Goal: Transaction & Acquisition: Purchase product/service

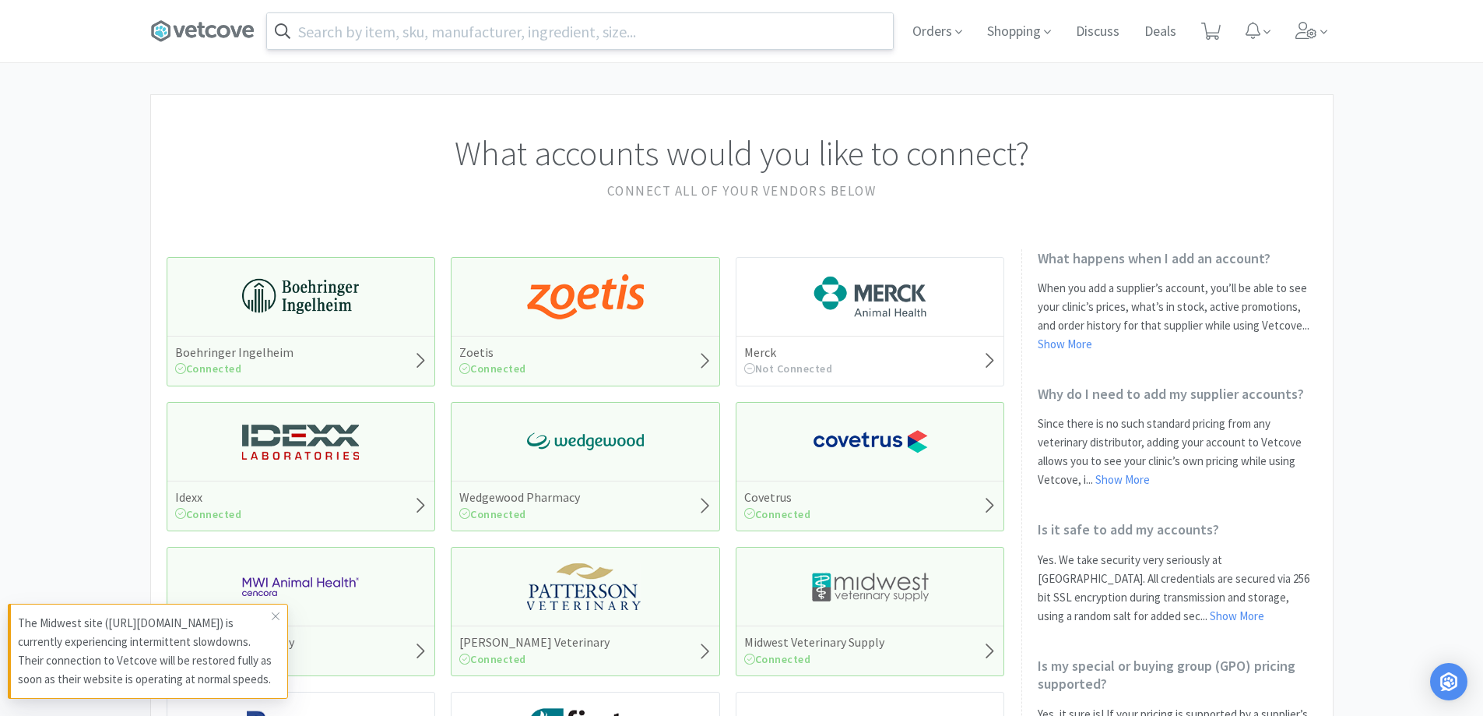
drag, startPoint x: 594, startPoint y: 16, endPoint x: 601, endPoint y: 30, distance: 15.7
click at [603, 29] on input "text" at bounding box center [580, 31] width 626 height 36
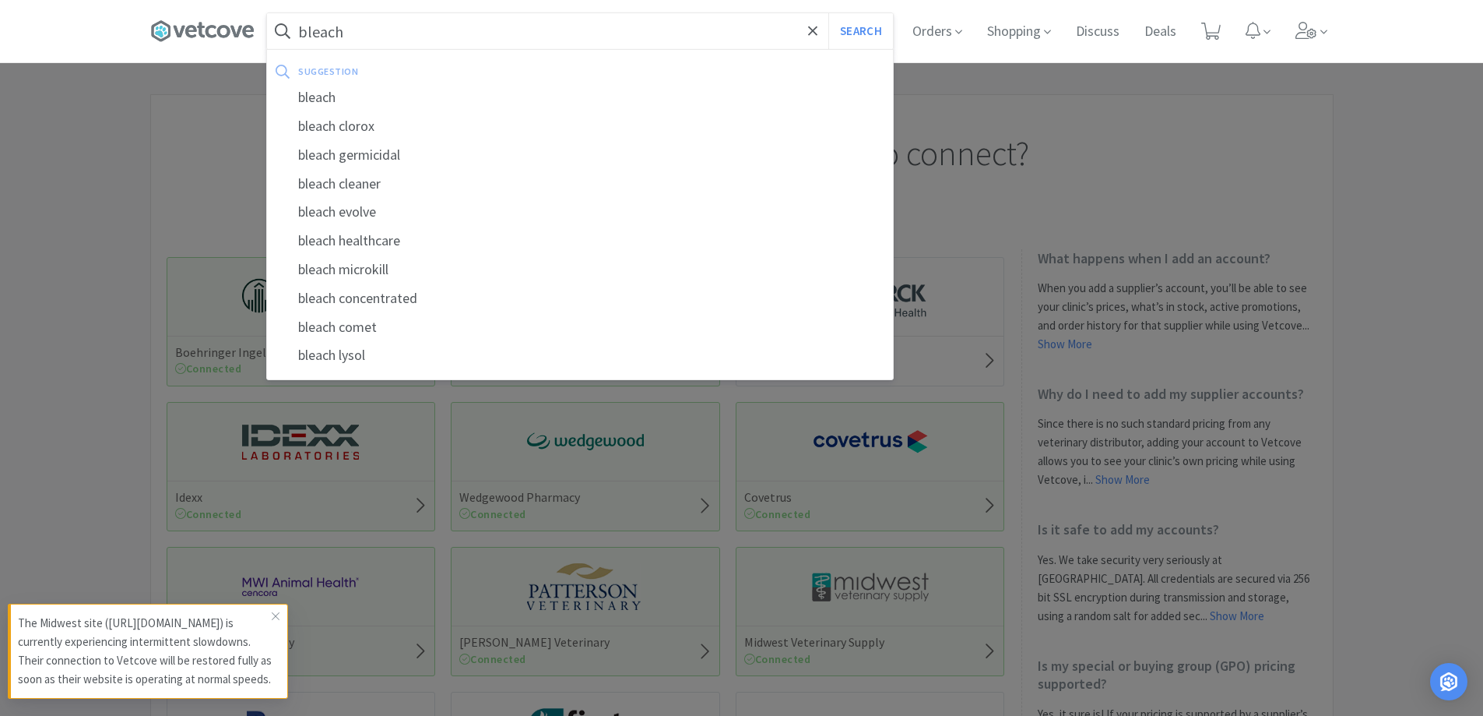
type input "bleach"
click at [829, 13] on button "Search" at bounding box center [861, 31] width 65 height 36
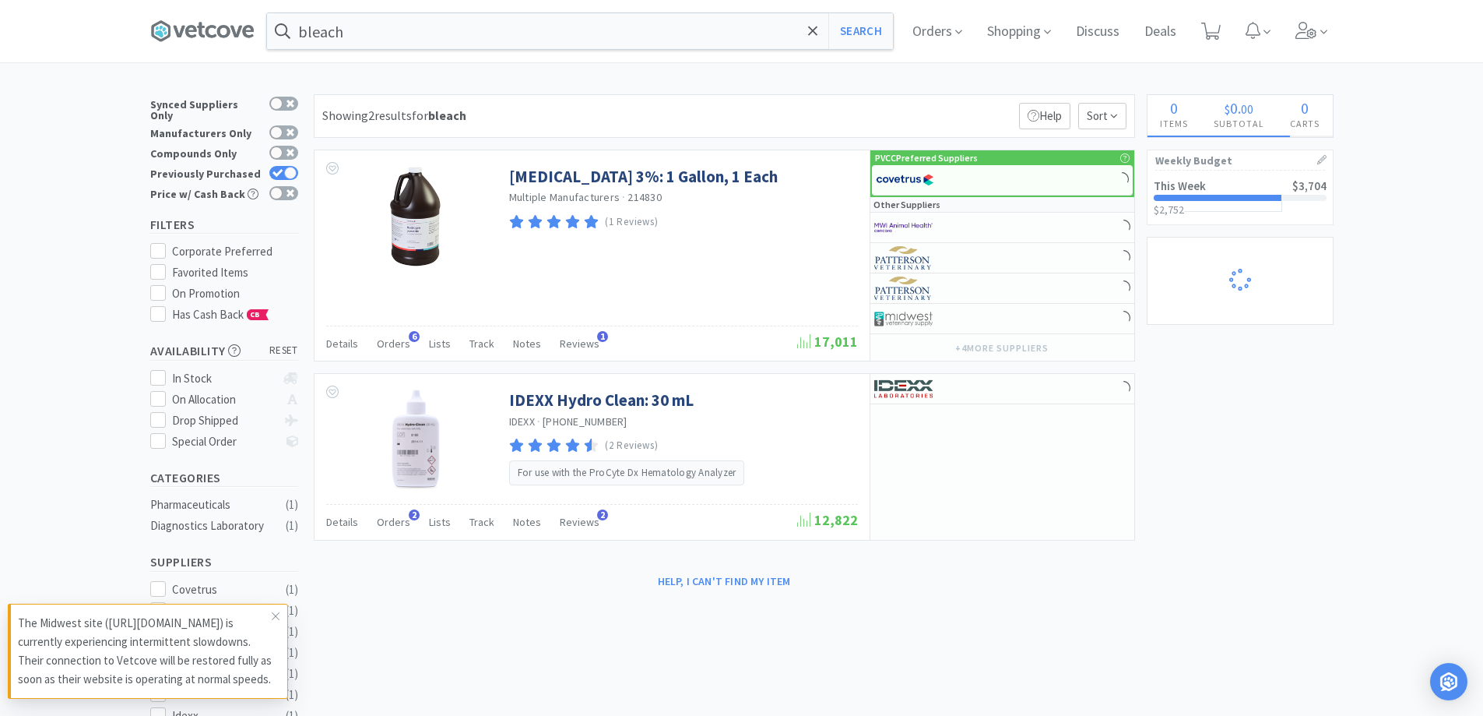
click at [280, 164] on div "Previously Purchased" at bounding box center [224, 174] width 148 height 20
click at [296, 167] on div at bounding box center [290, 173] width 12 height 12
checkbox input "false"
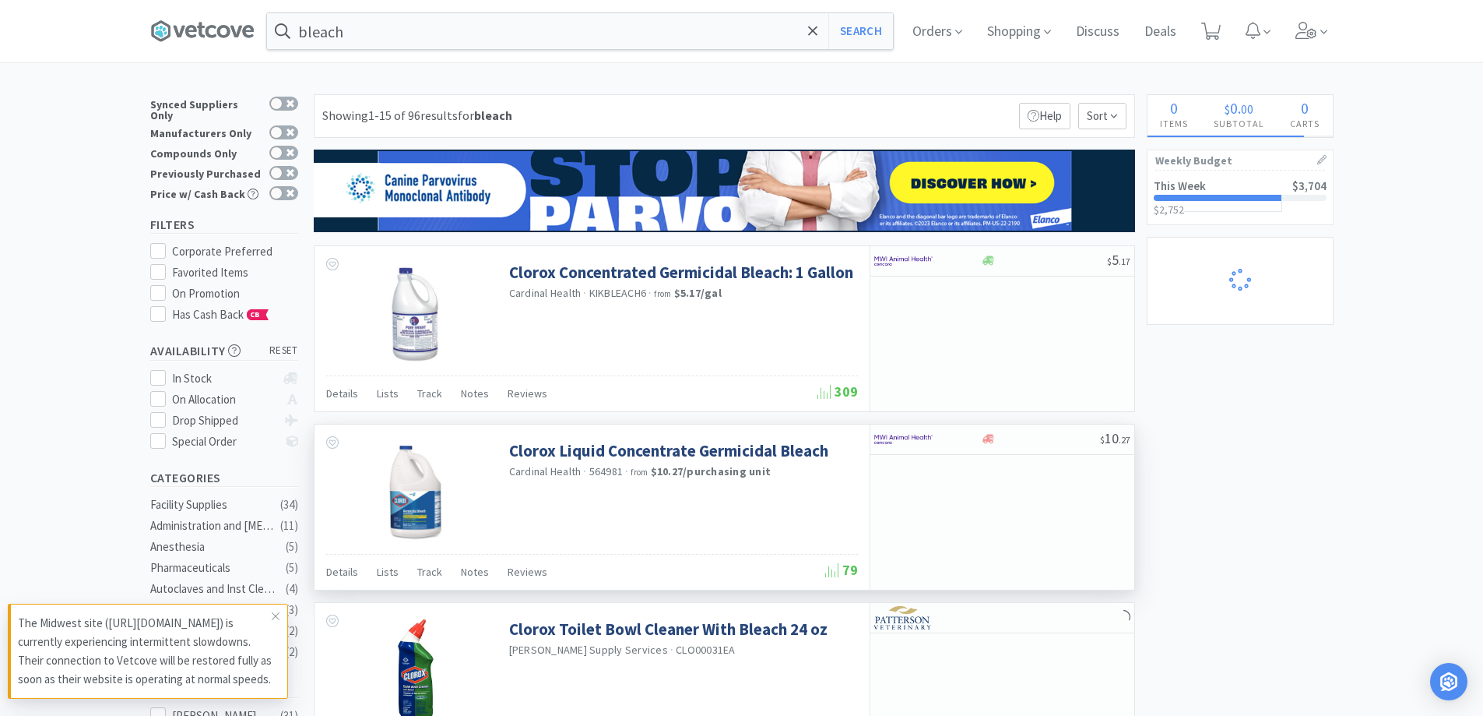
select select "3"
select select "1"
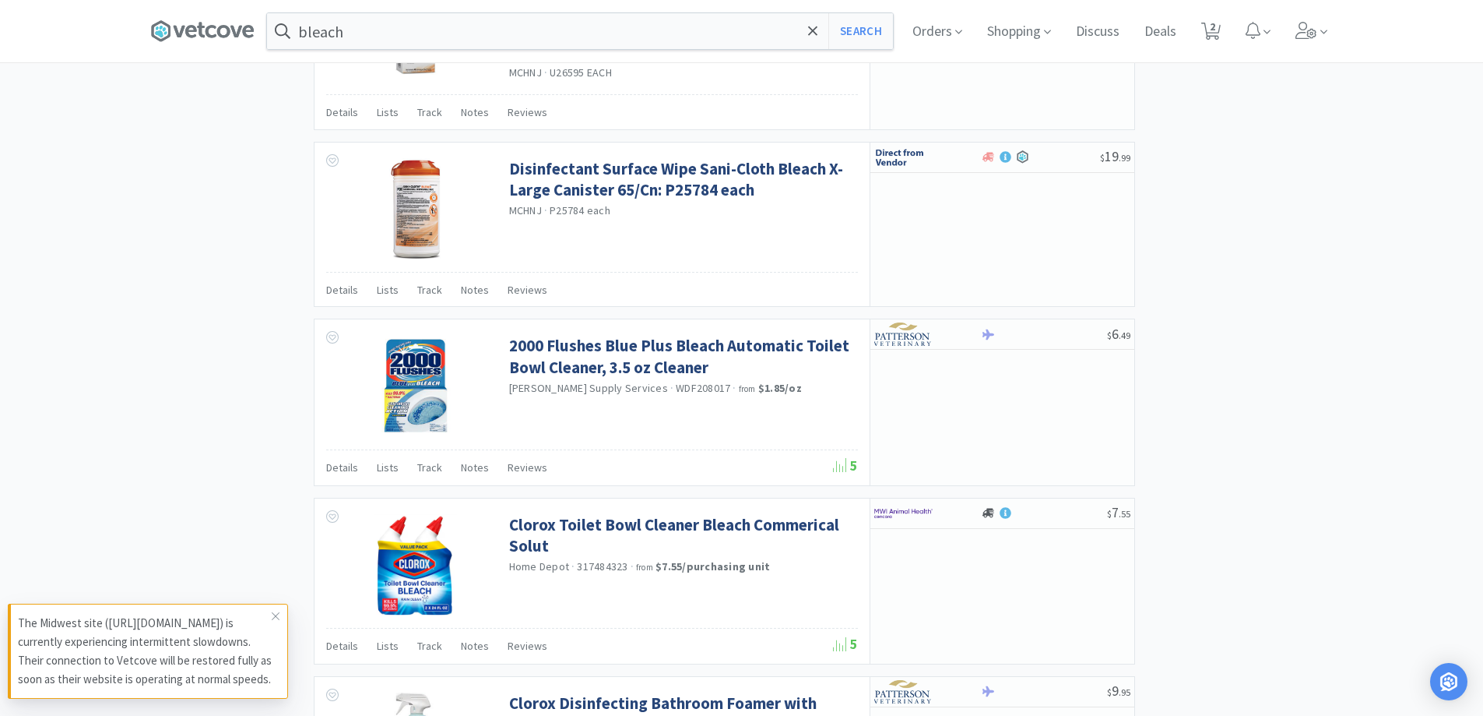
scroll to position [1090, 0]
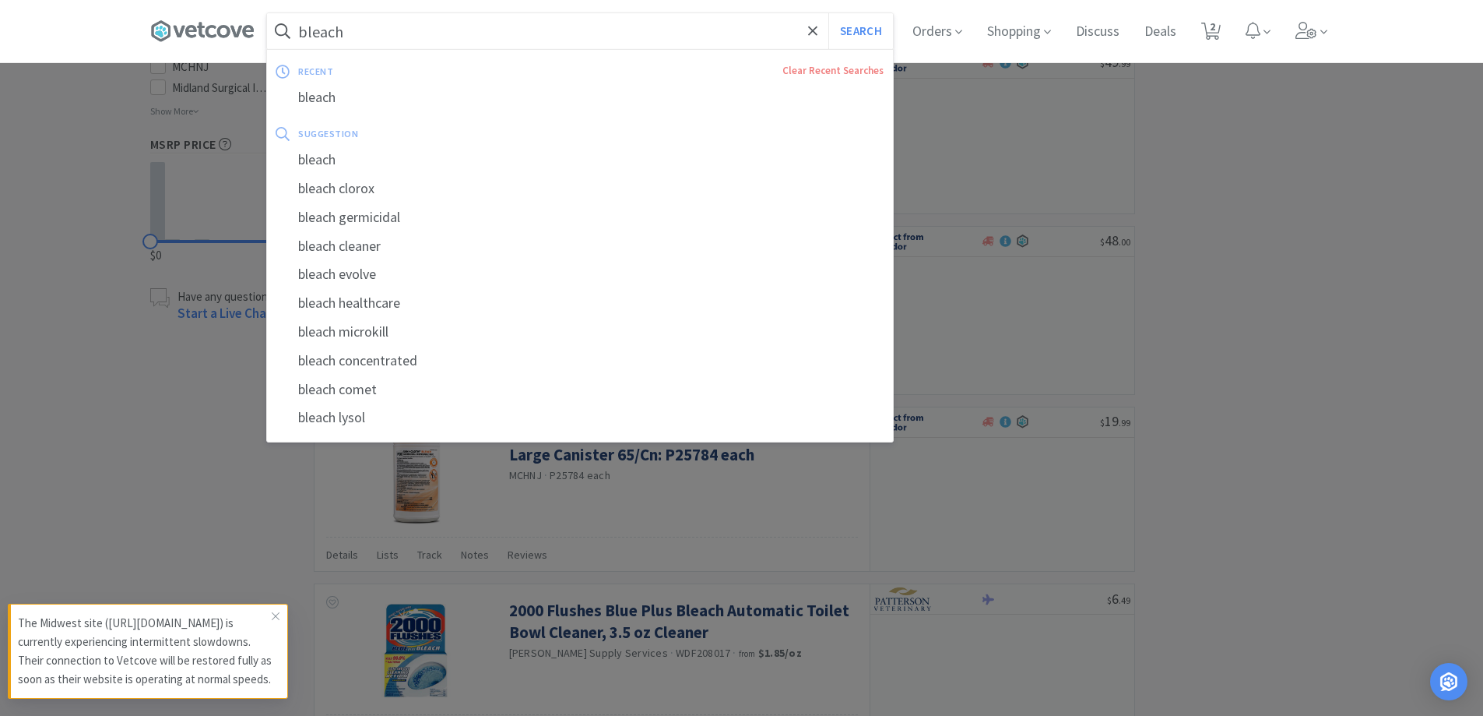
click at [421, 35] on input "bleach" at bounding box center [580, 31] width 626 height 36
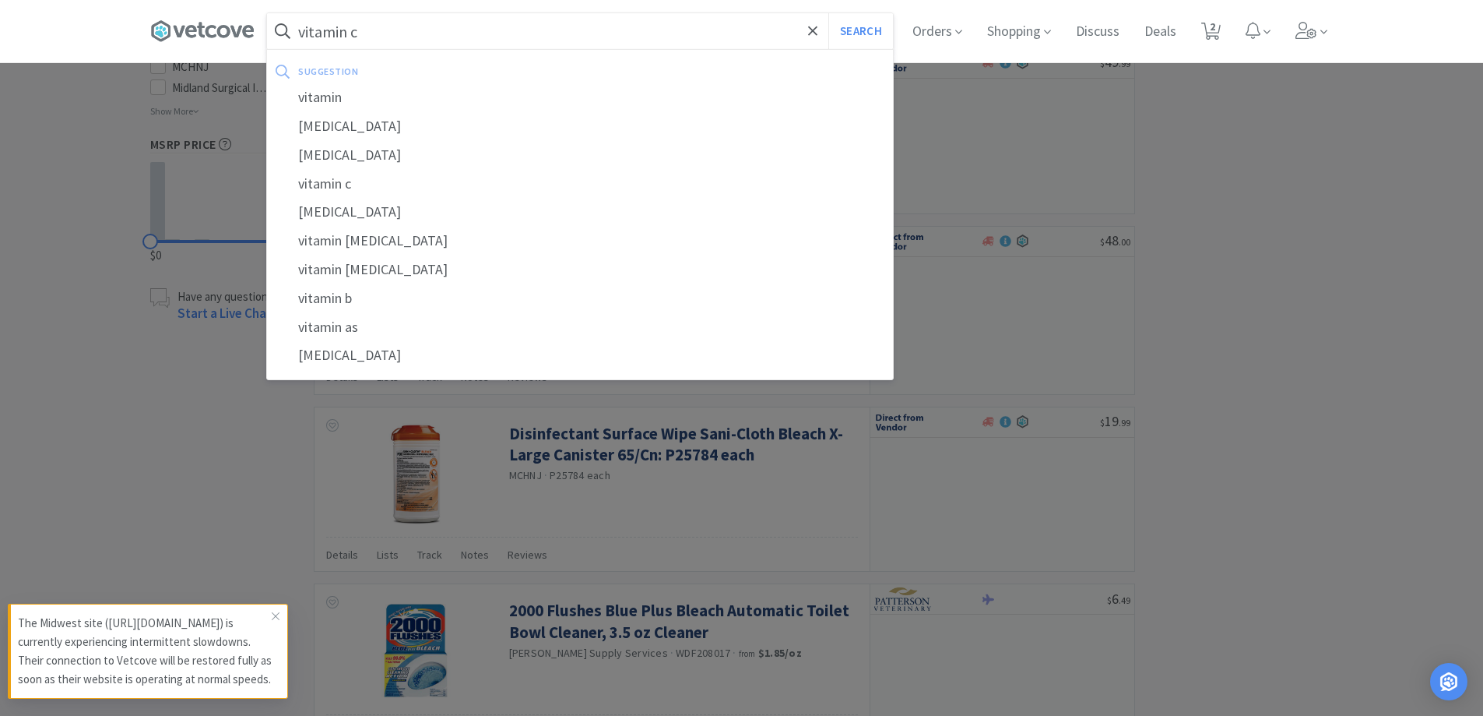
type input "vitamin c"
click at [829, 13] on button "Search" at bounding box center [861, 31] width 65 height 36
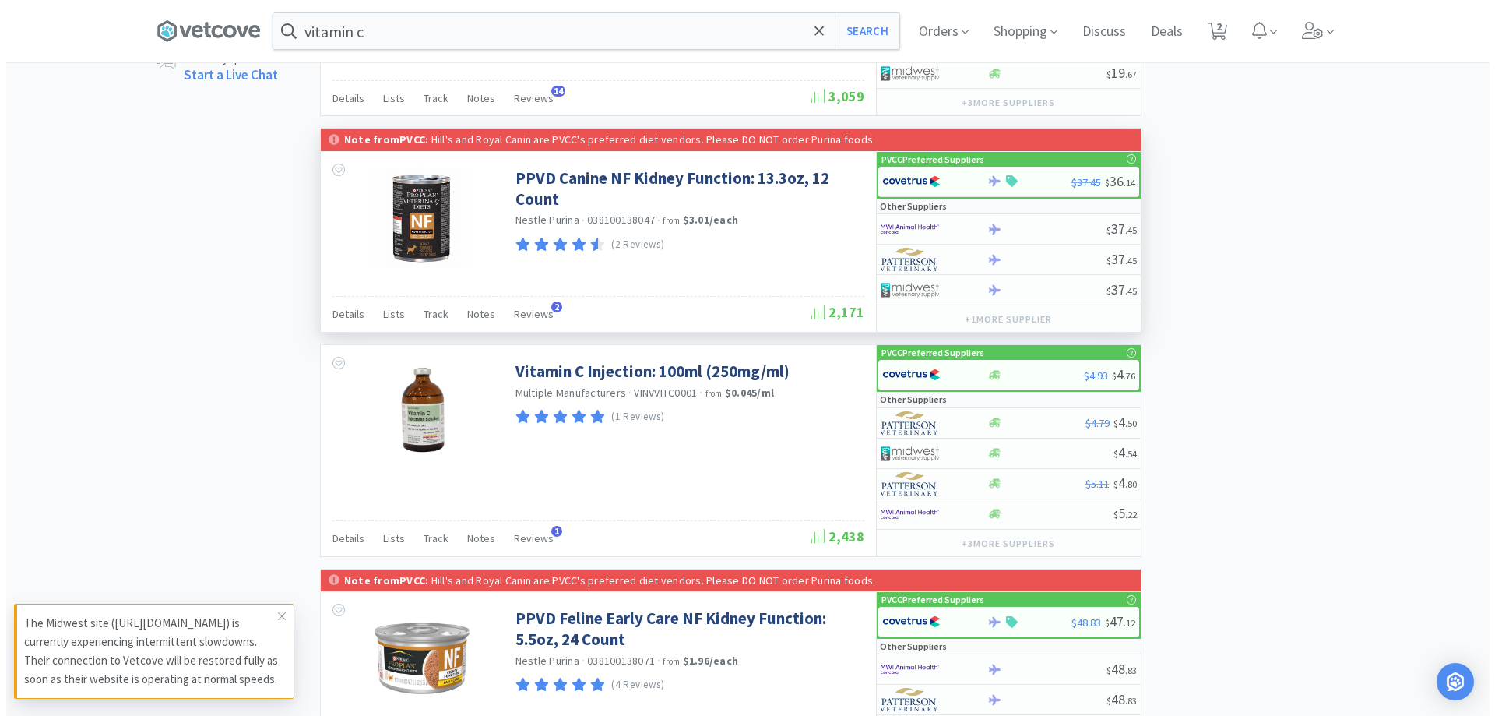
scroll to position [1480, 0]
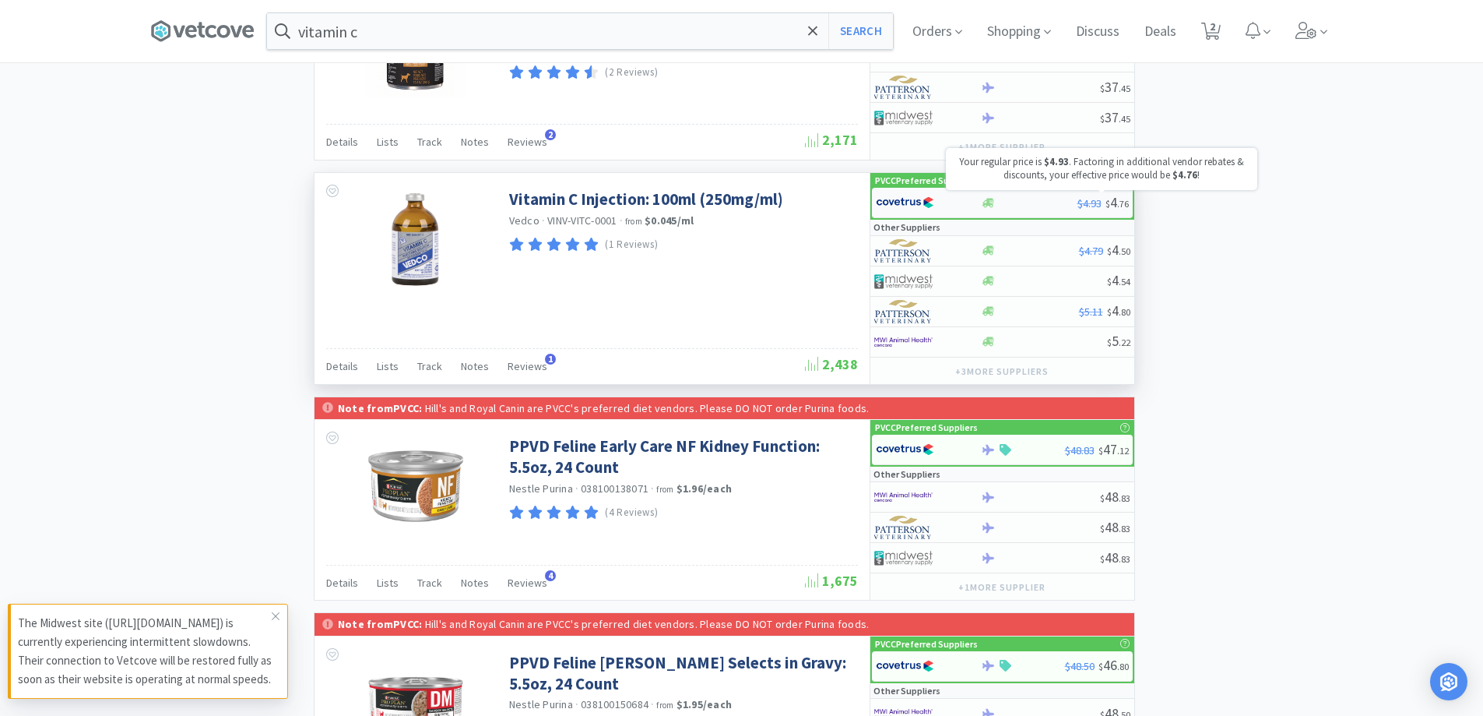
click at [1086, 209] on span "$4.93" at bounding box center [1090, 203] width 24 height 14
select select "1"
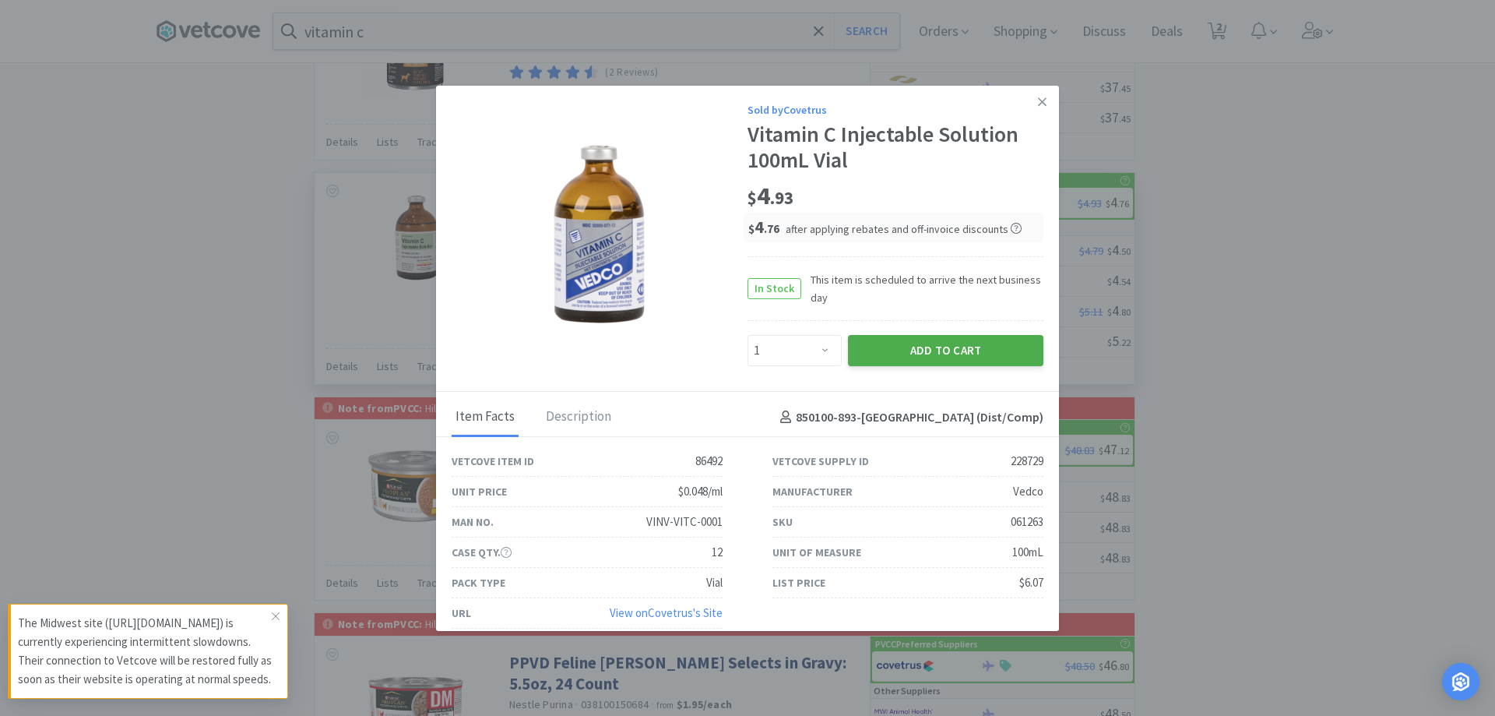
click at [962, 354] on button "Add to Cart" at bounding box center [945, 350] width 195 height 31
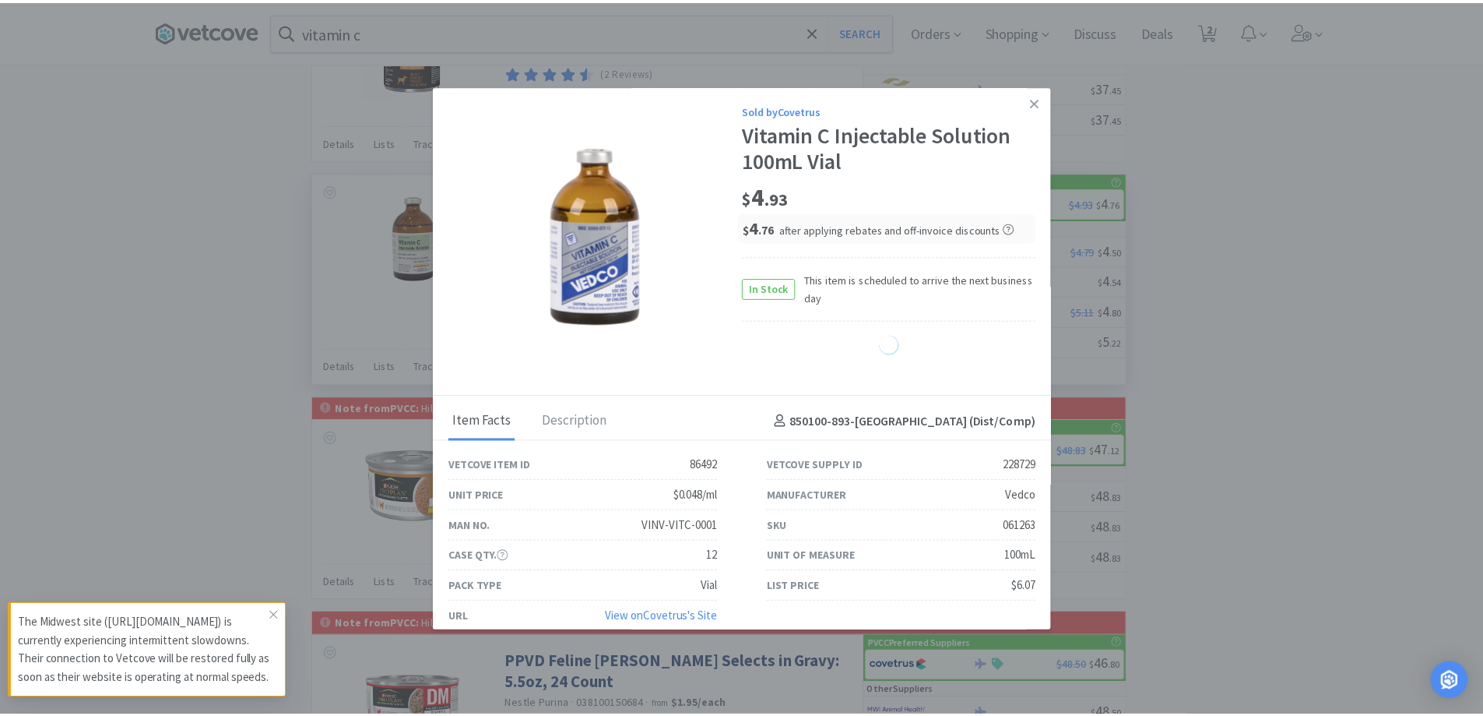
scroll to position [17, 0]
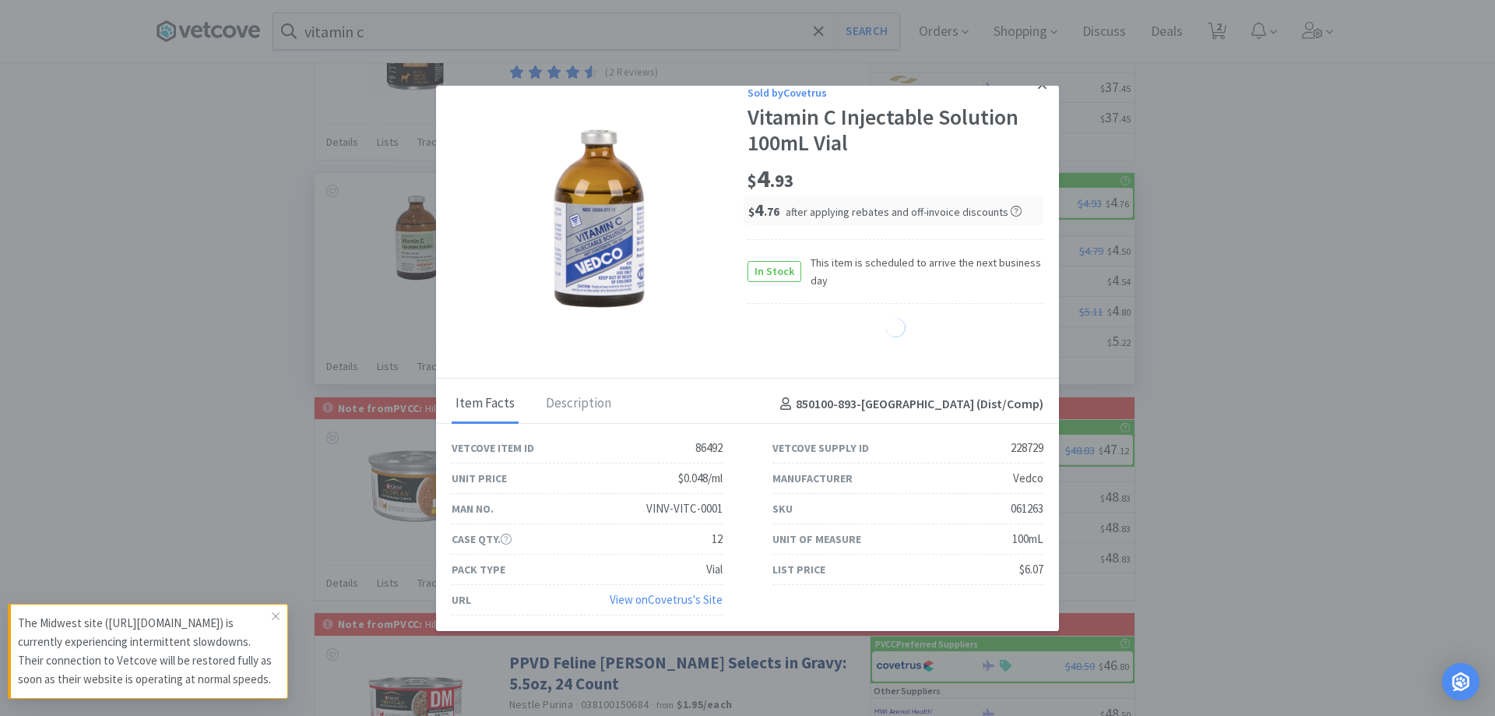
click at [1029, 87] on link at bounding box center [1042, 85] width 27 height 33
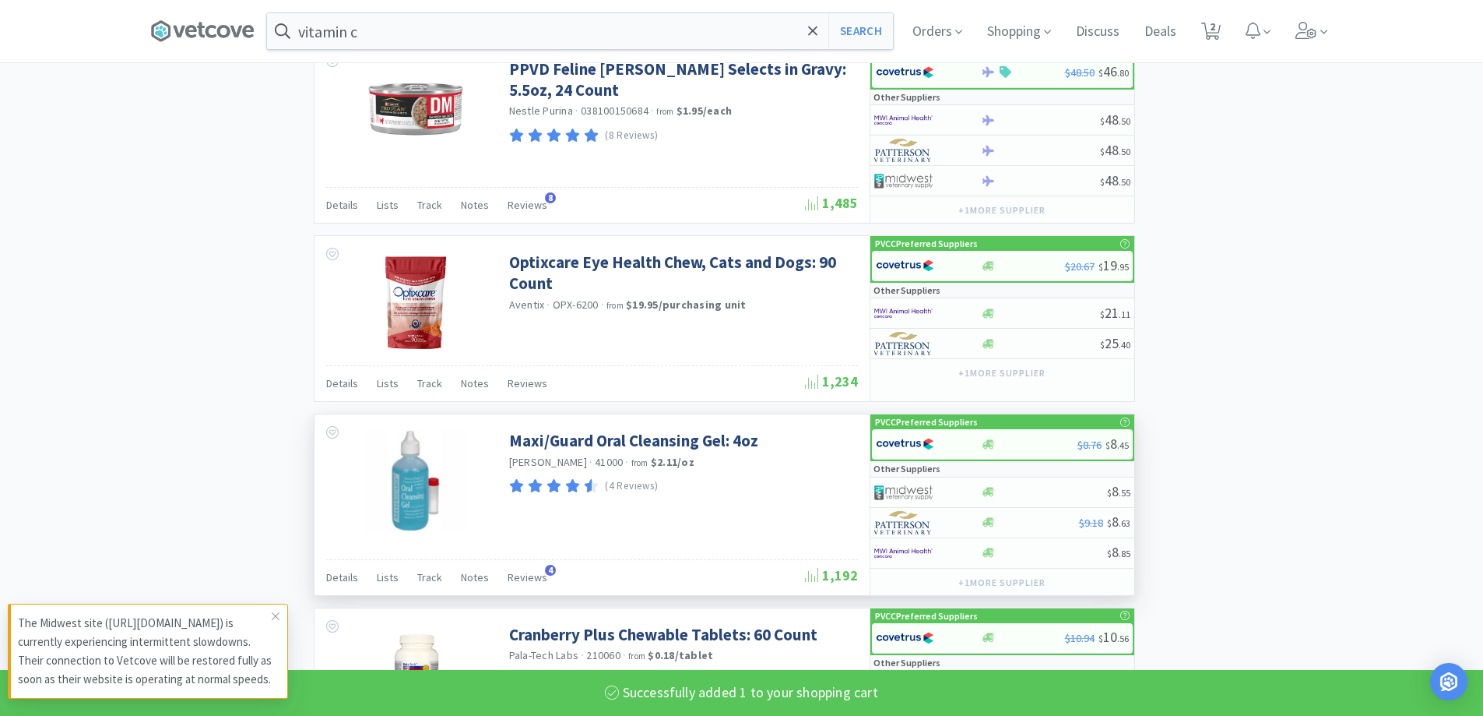
scroll to position [2258, 0]
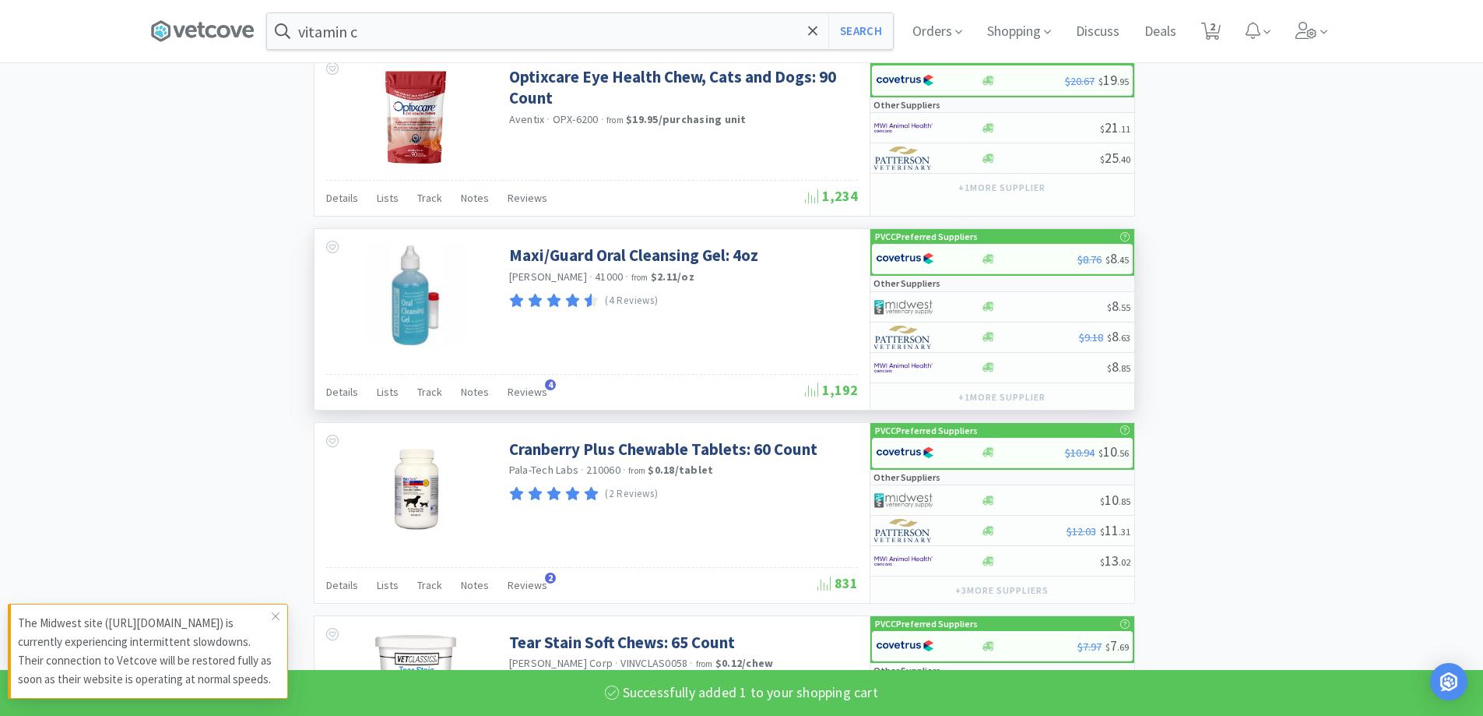
select select "1"
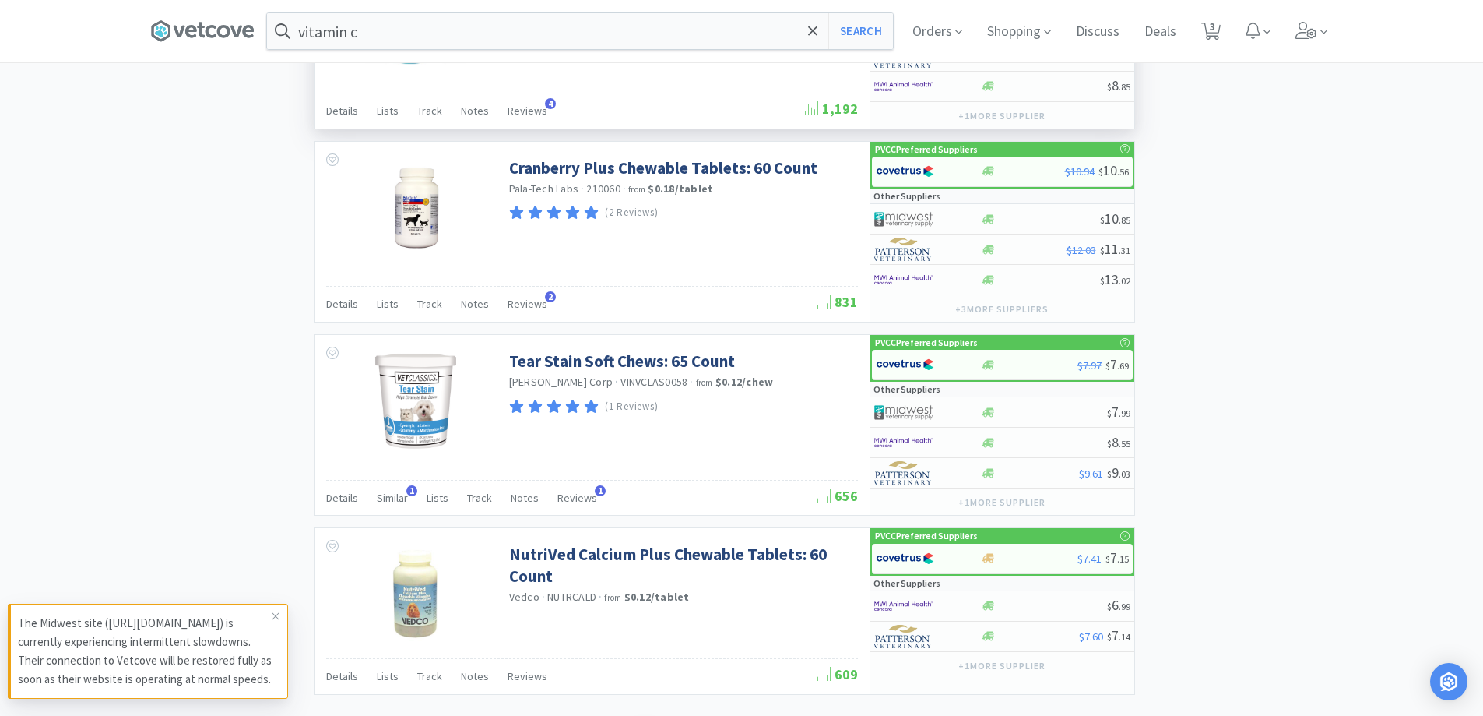
scroll to position [2570, 0]
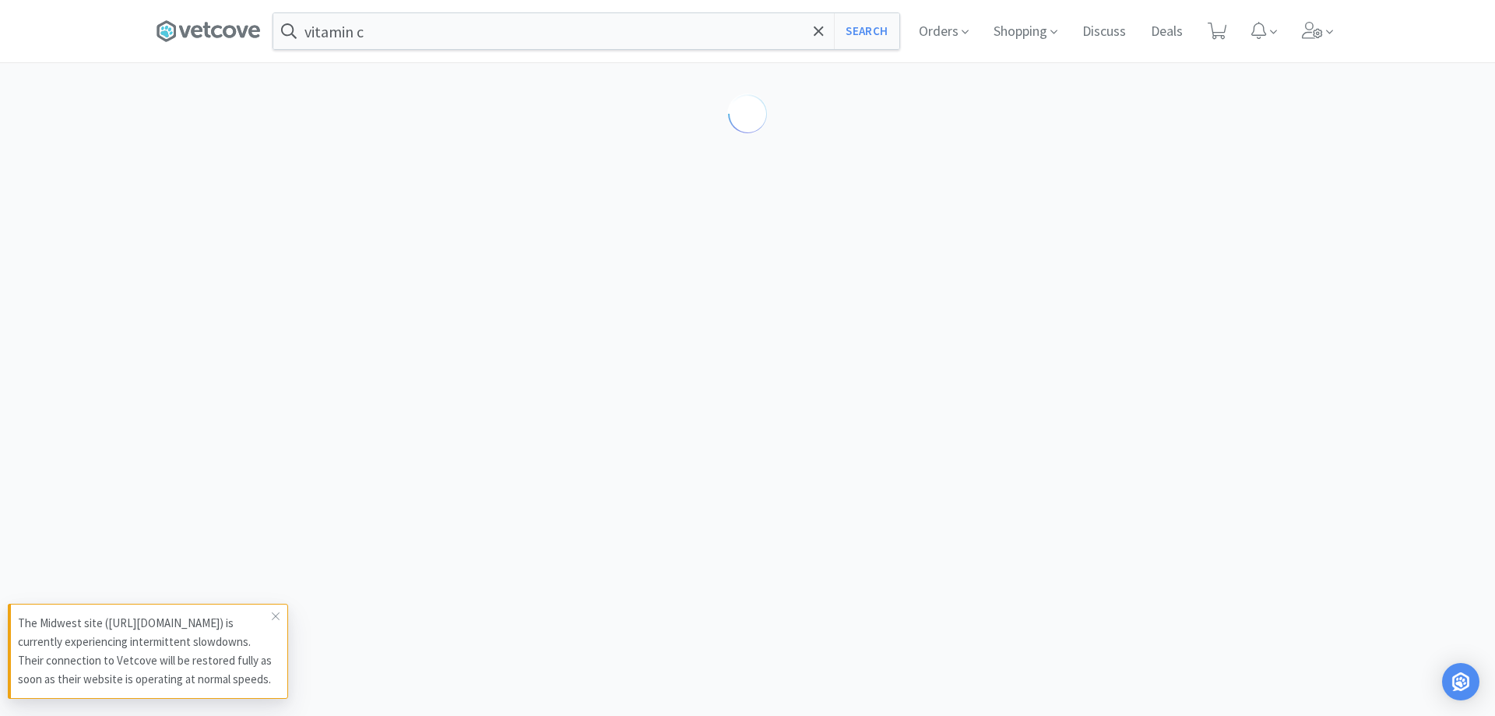
click at [382, 50] on div "vitamin c Search Orders Shopping Discuss Discuss Deals Deals" at bounding box center [748, 31] width 1184 height 62
click at [378, 44] on input "vitamin c" at bounding box center [586, 31] width 626 height 36
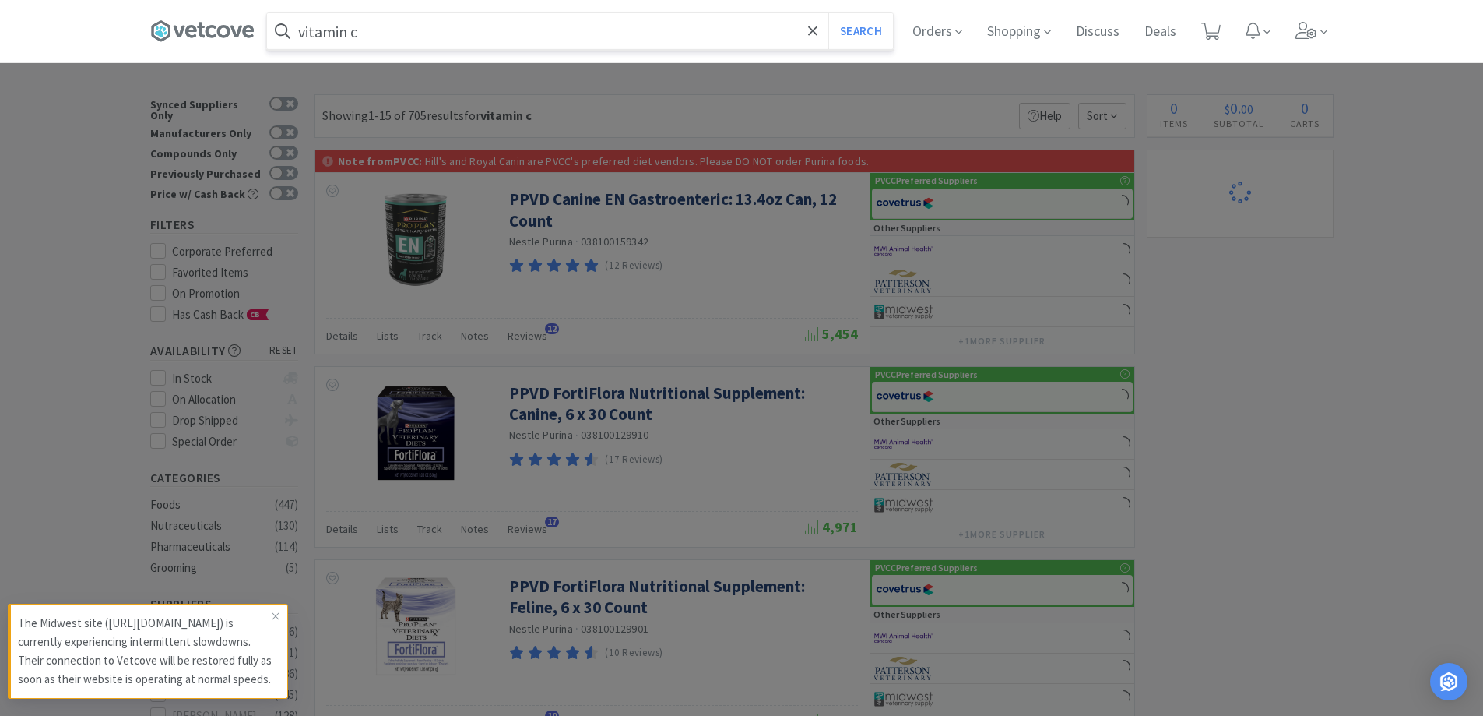
click at [376, 34] on input "vitamin c" at bounding box center [580, 31] width 626 height 36
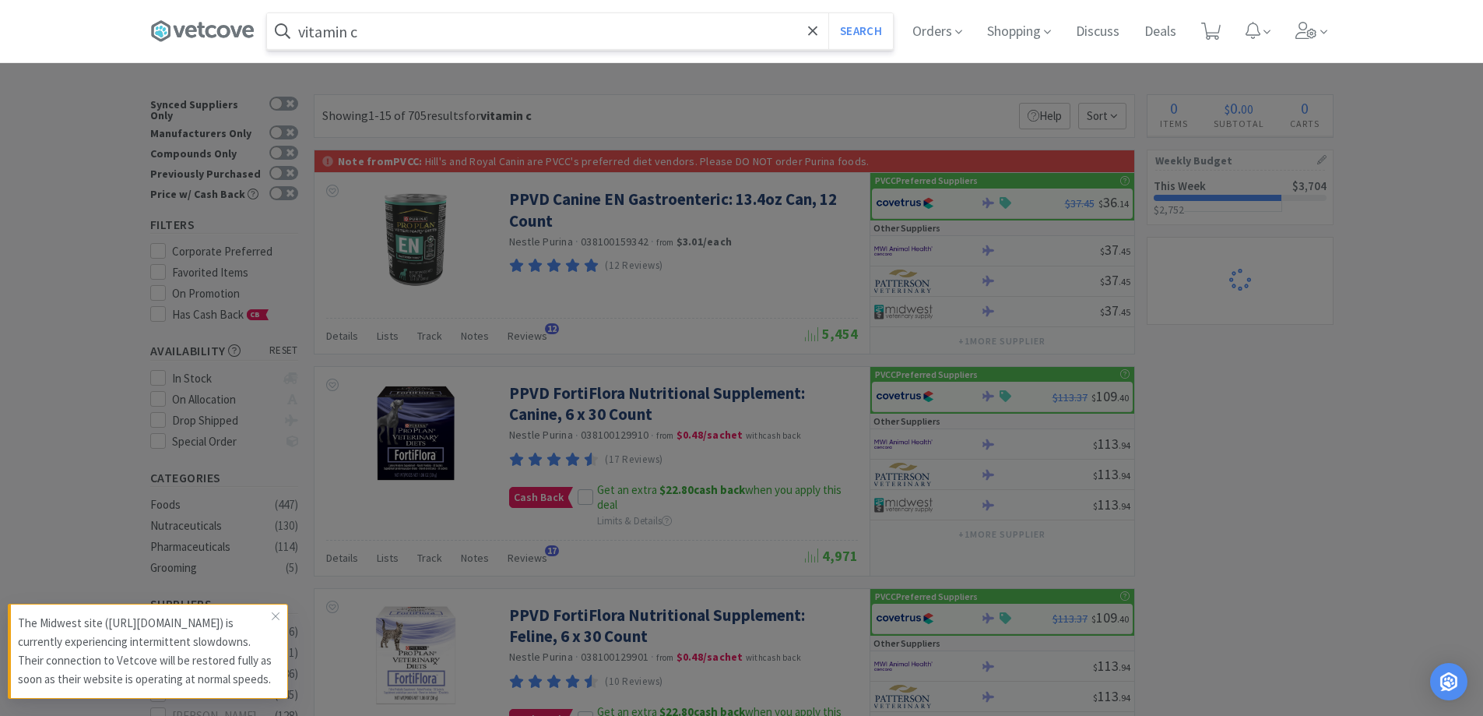
select select "3"
select select "1"
drag, startPoint x: 382, startPoint y: 37, endPoint x: 47, endPoint y: -10, distance: 338.2
click at [47, 0] on html "vitamin c Search Orders Shopping Discuss Discuss Deals Deals 3 3 × Filter Resul…" at bounding box center [741, 358] width 1483 height 716
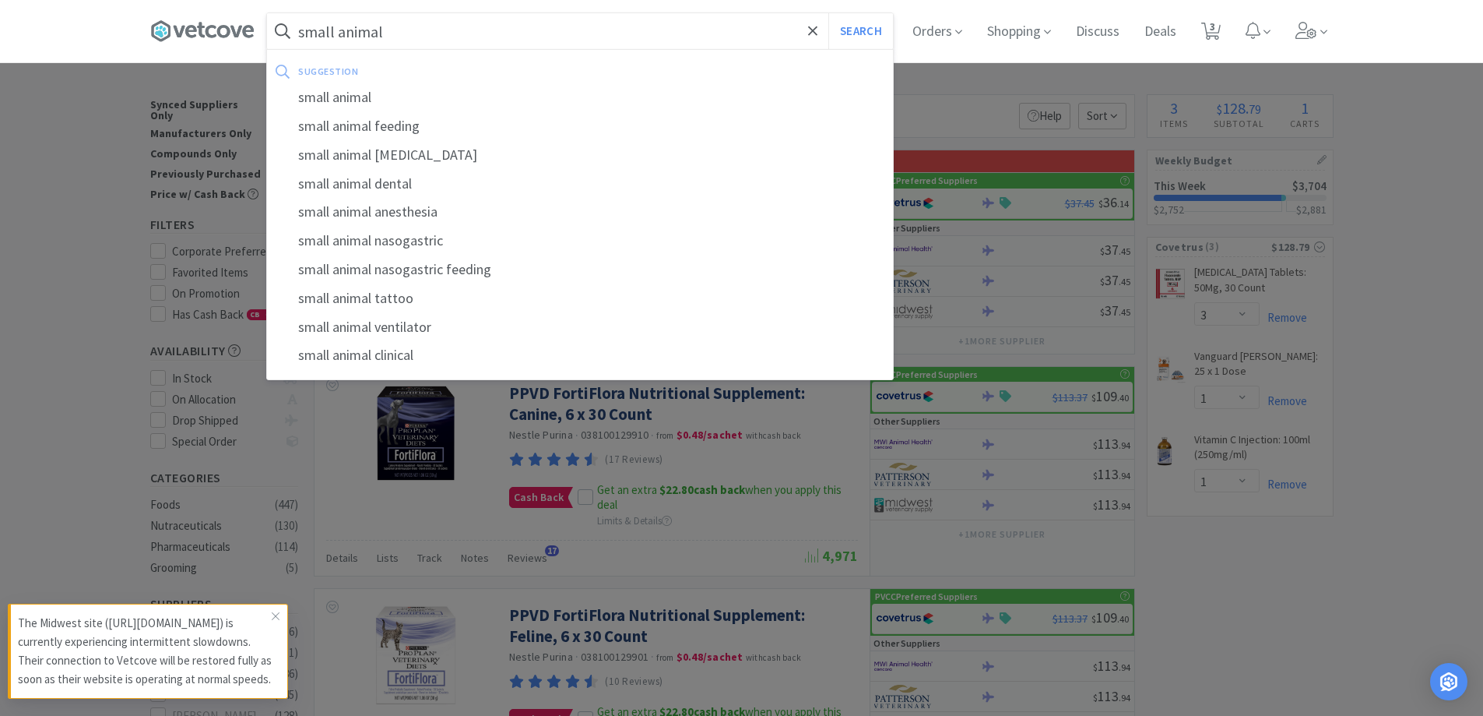
click at [829, 13] on button "Search" at bounding box center [861, 31] width 65 height 36
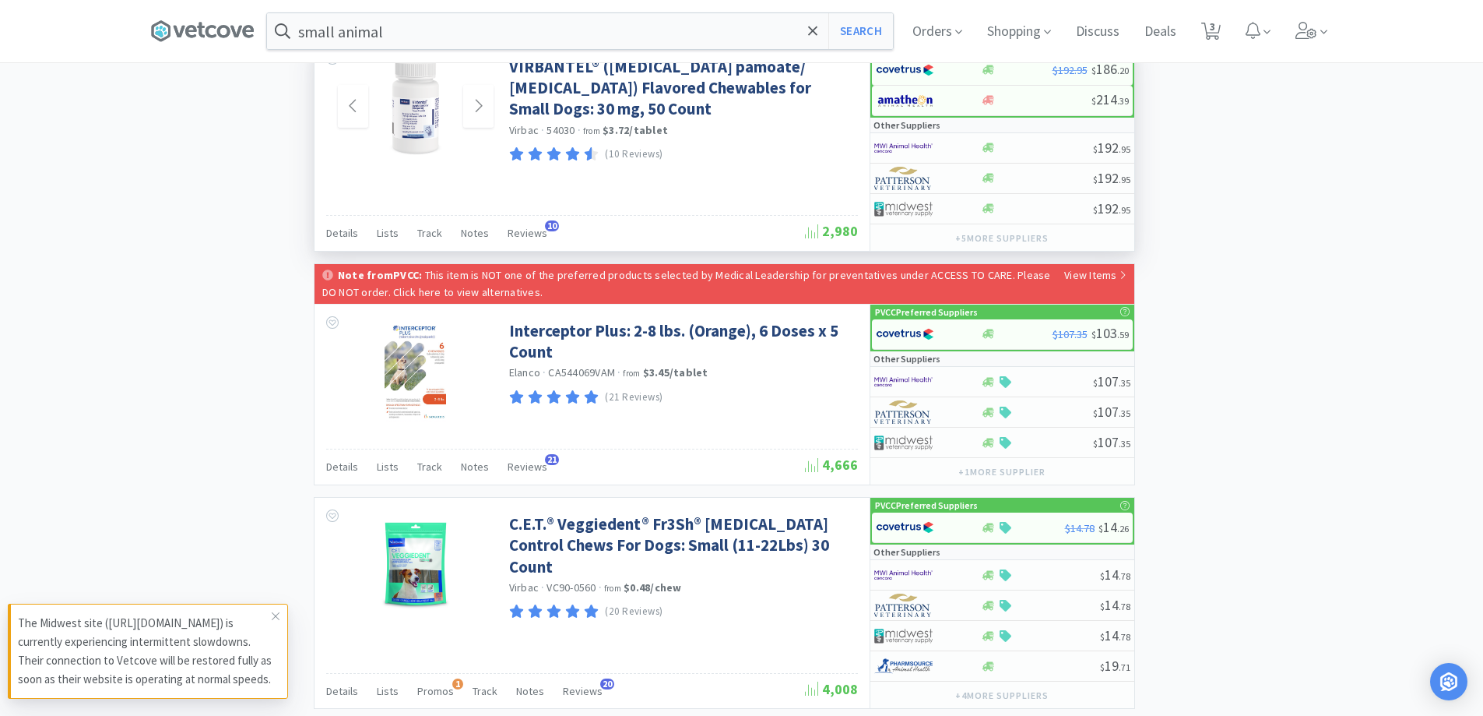
scroll to position [2449, 0]
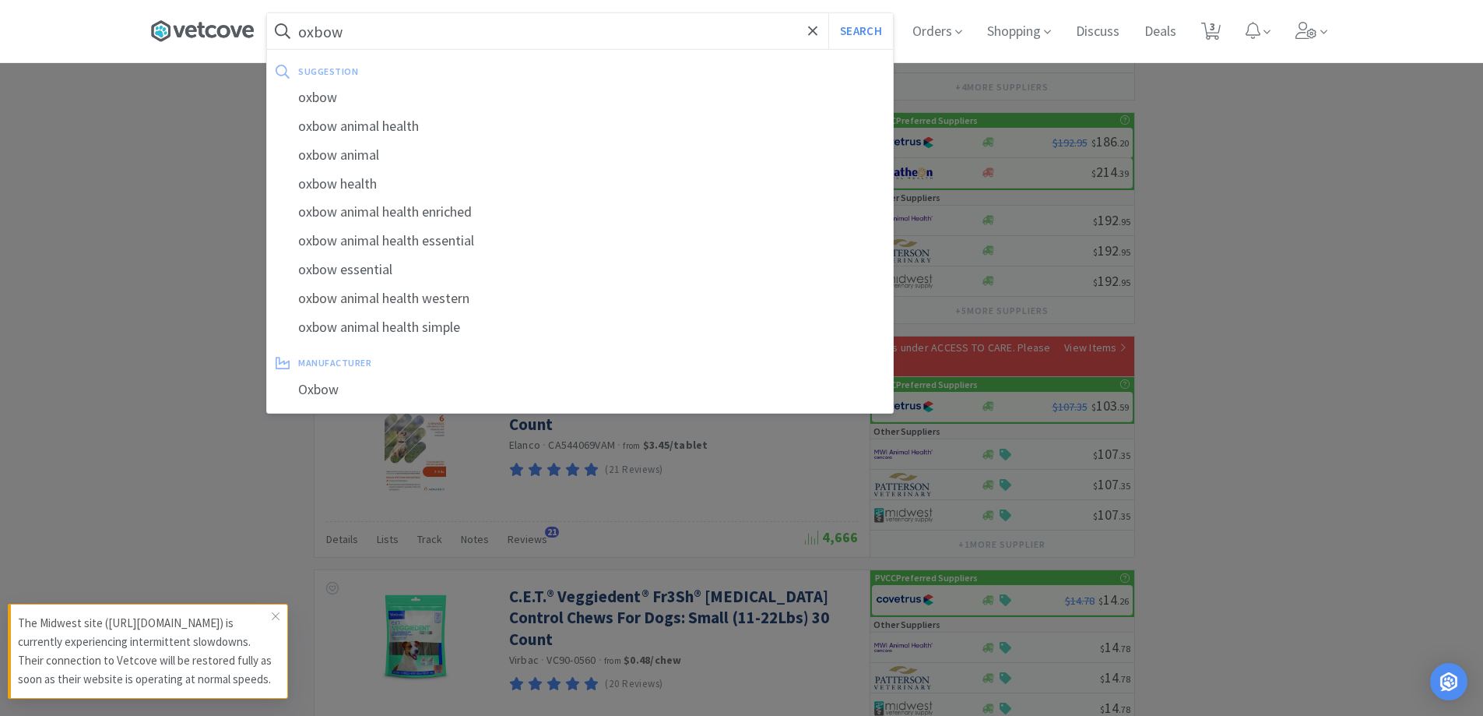
type input "oxbow"
click at [829, 13] on button "Search" at bounding box center [861, 31] width 65 height 36
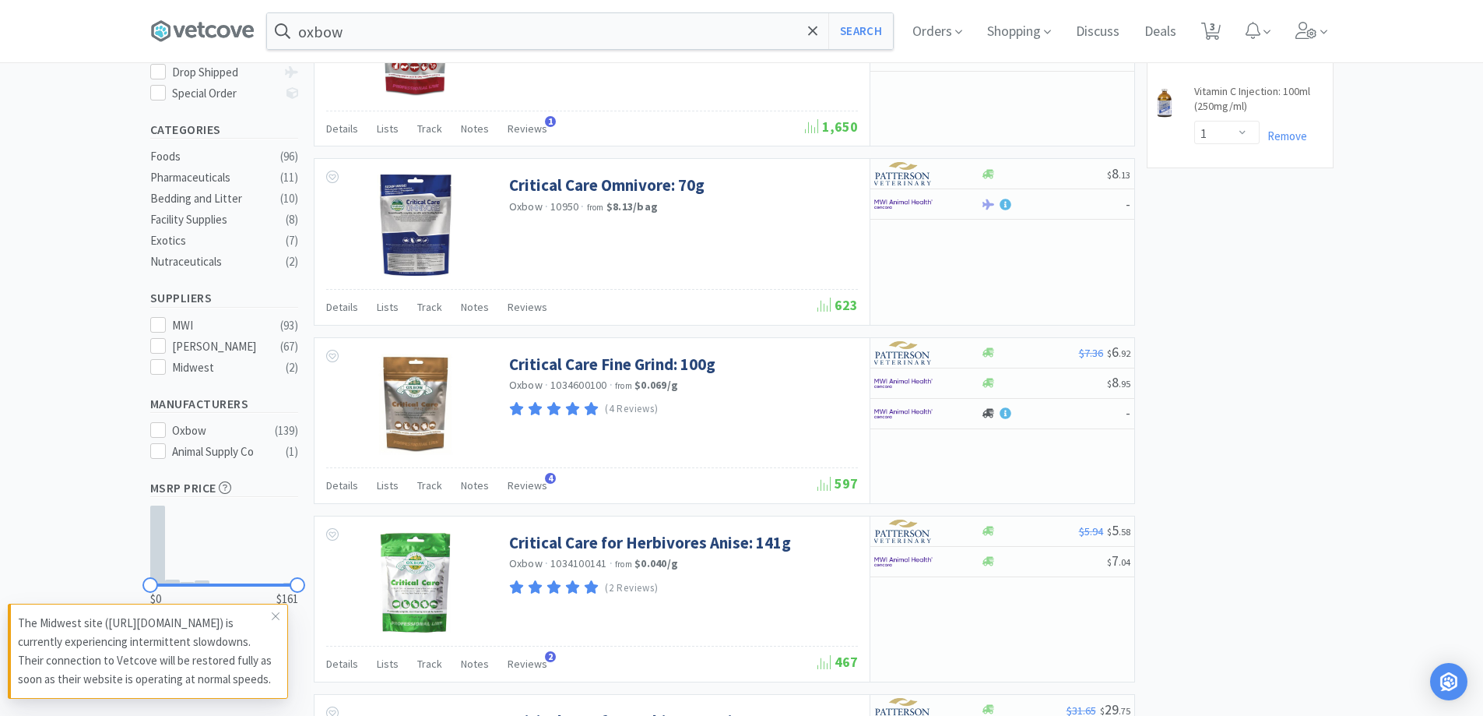
scroll to position [389, 0]
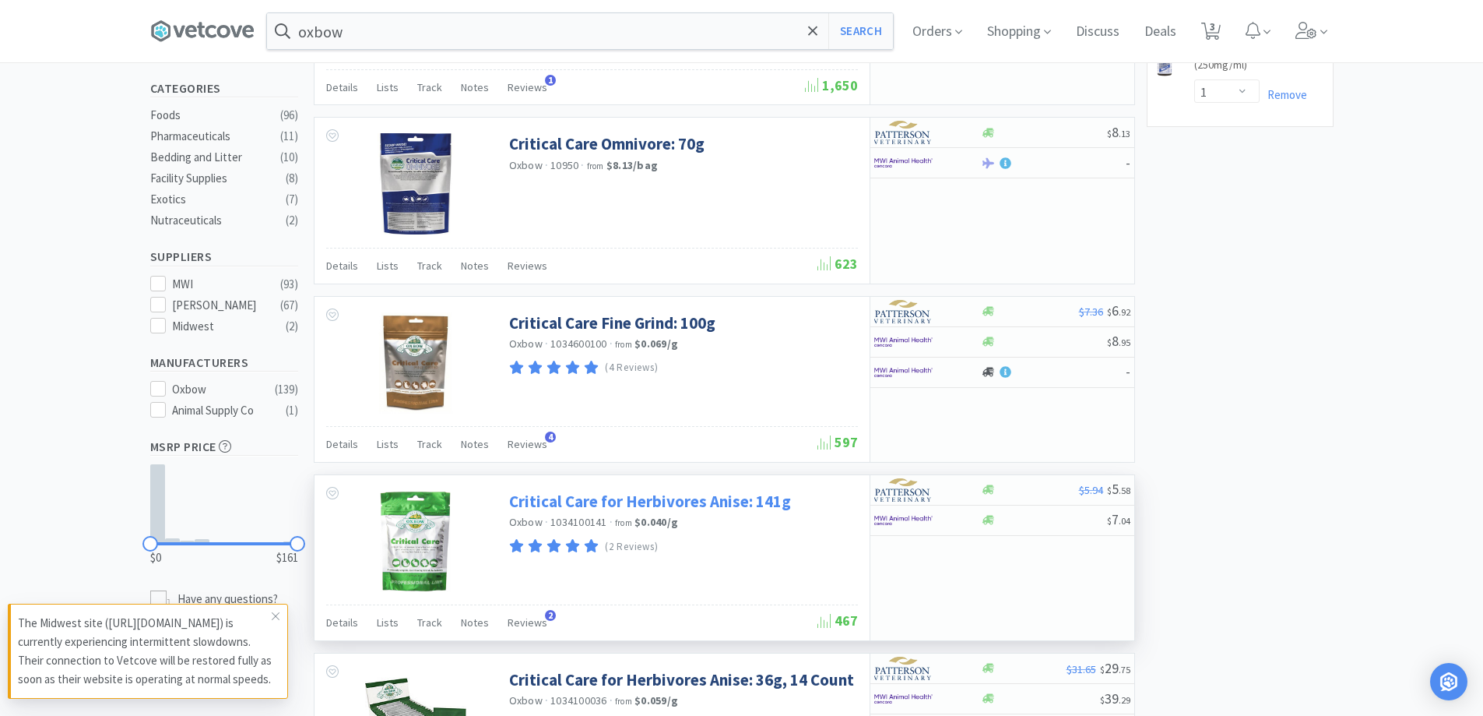
click at [740, 509] on link "Critical Care for Herbivores Anise: 141g" at bounding box center [650, 501] width 282 height 21
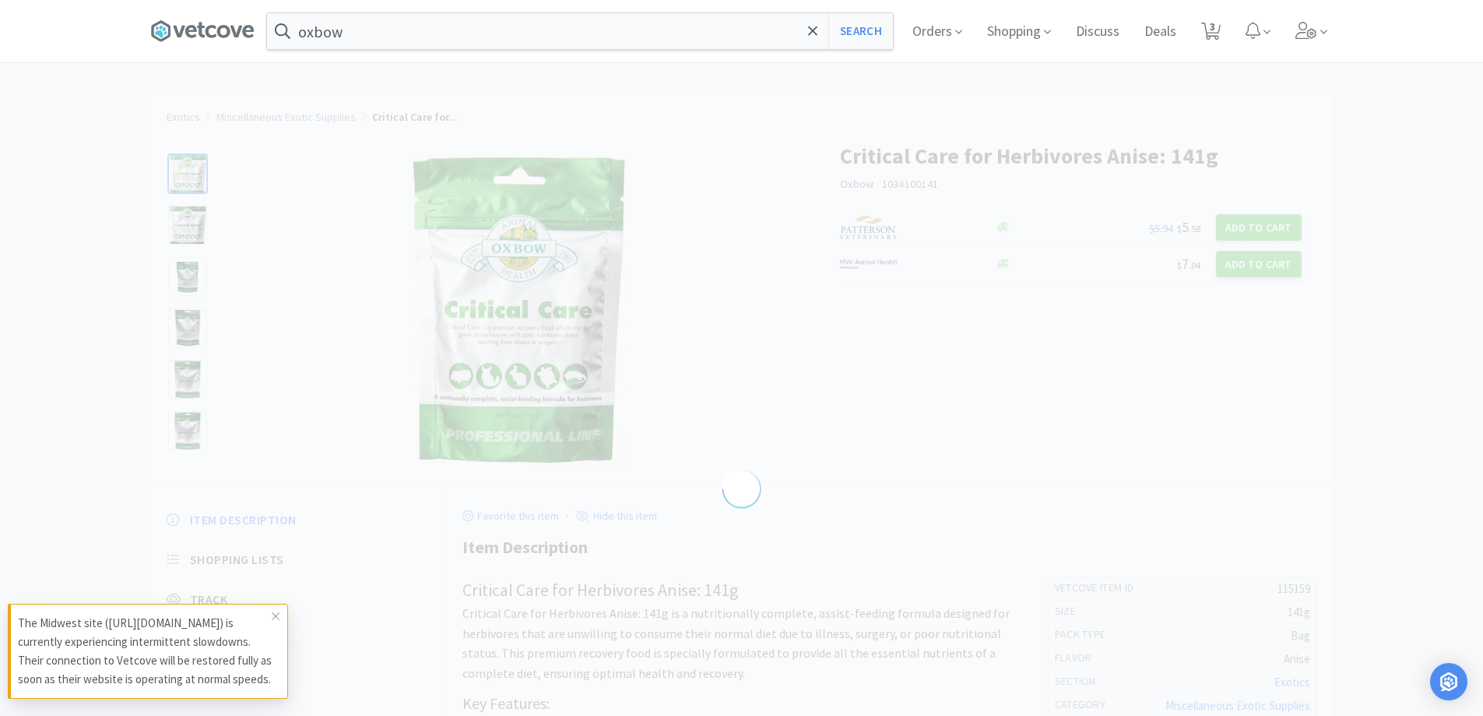
select select "115159"
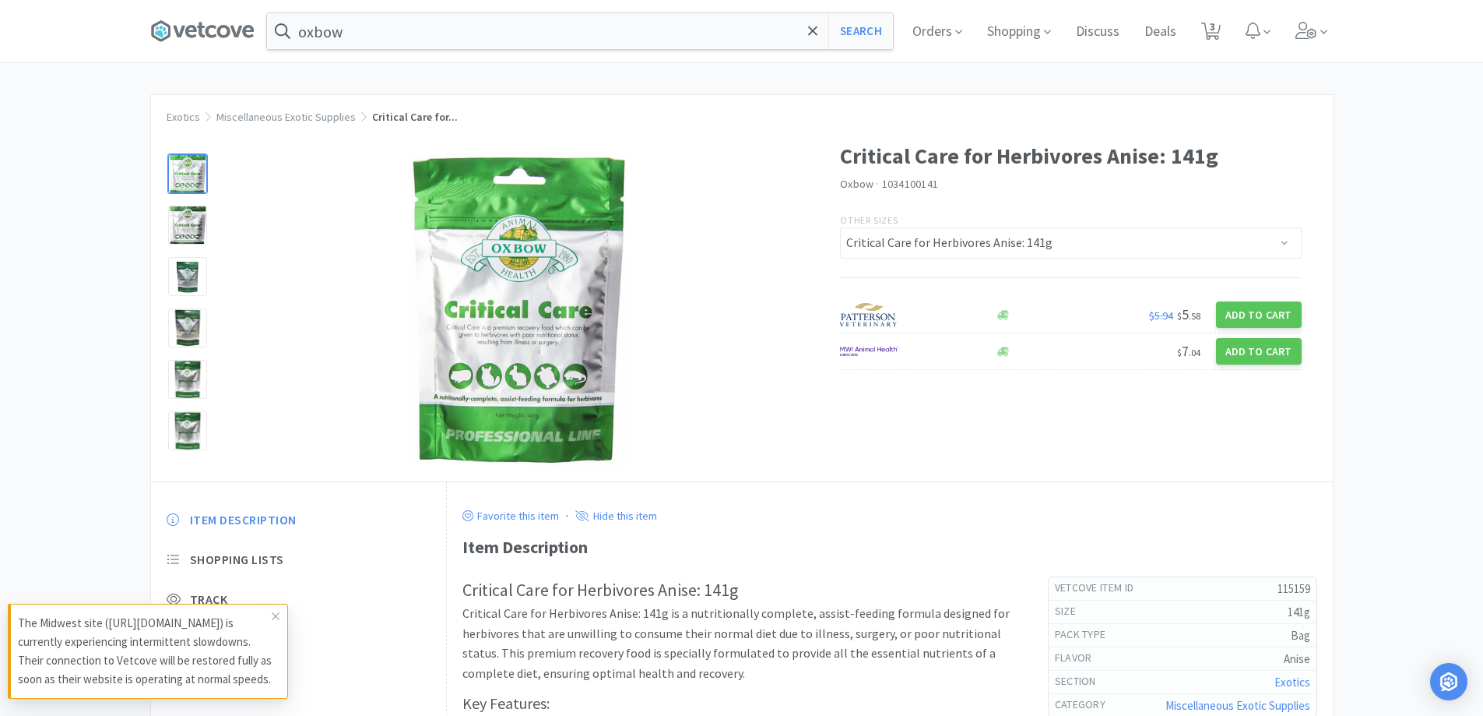
select select "3"
select select "1"
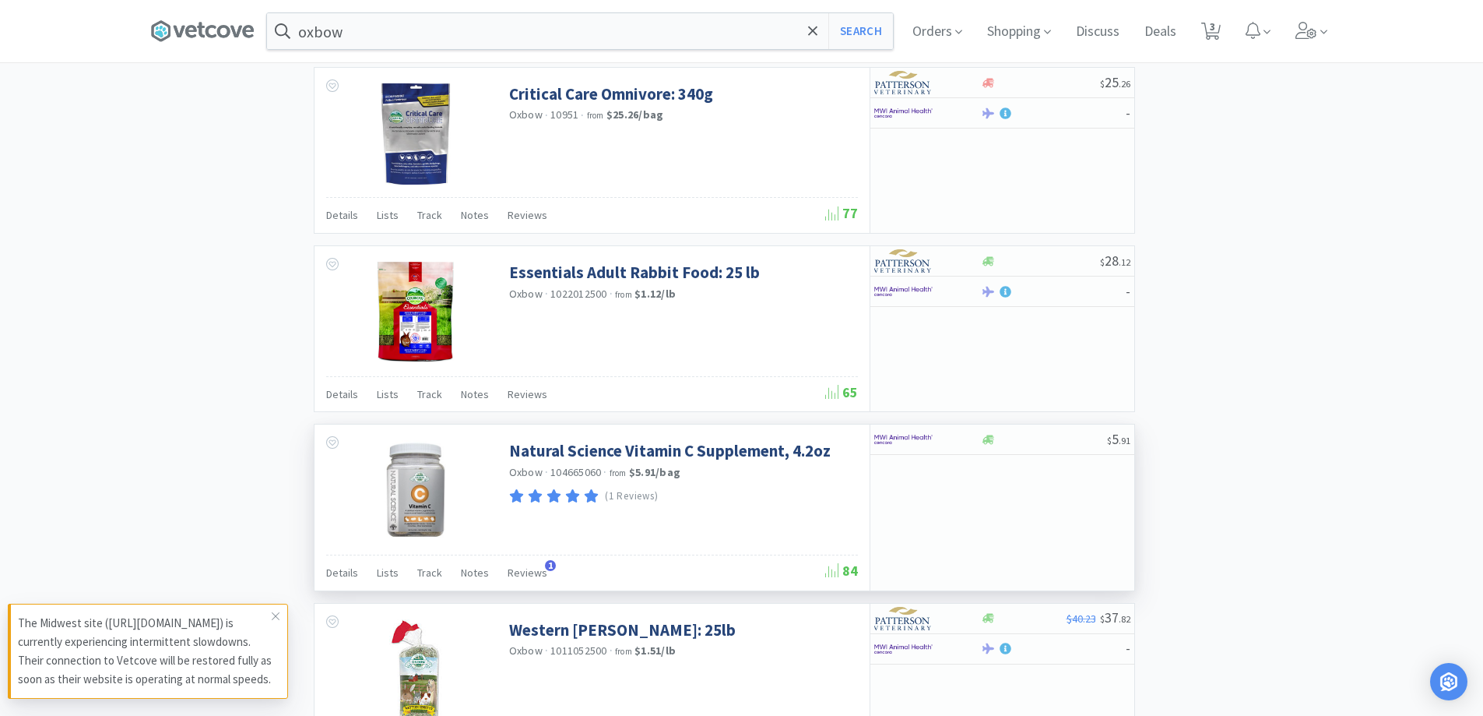
scroll to position [2103, 0]
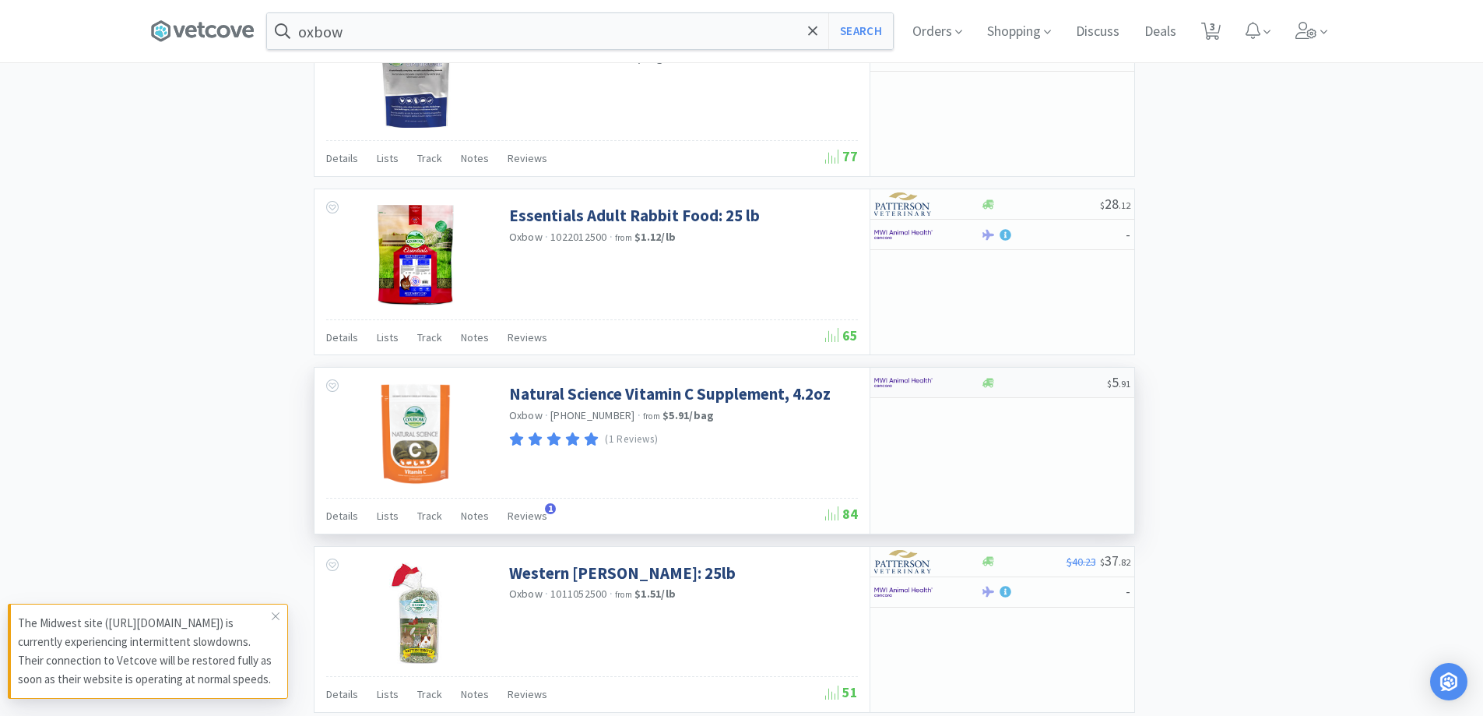
click at [941, 377] on div at bounding box center [918, 382] width 86 height 26
select select "1"
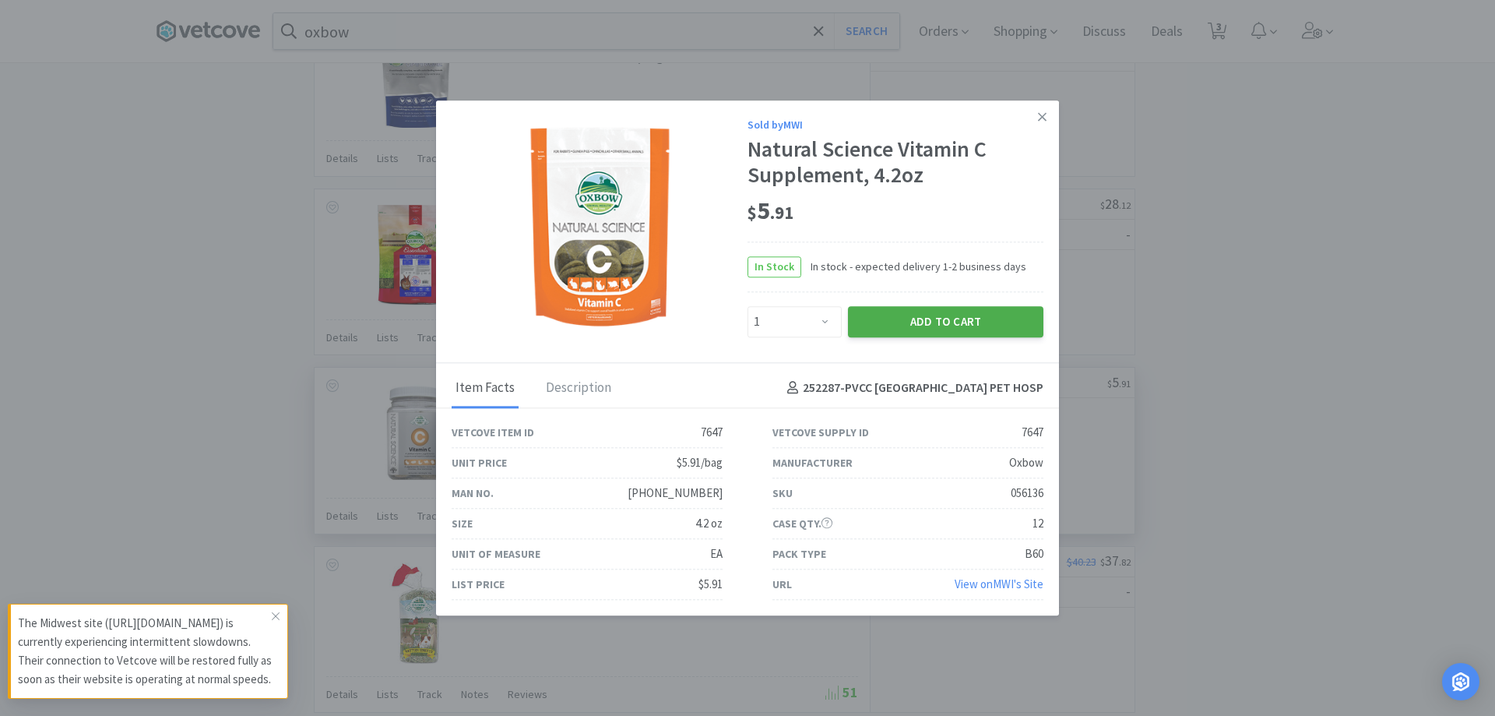
click at [962, 315] on button "Add to Cart" at bounding box center [945, 321] width 195 height 31
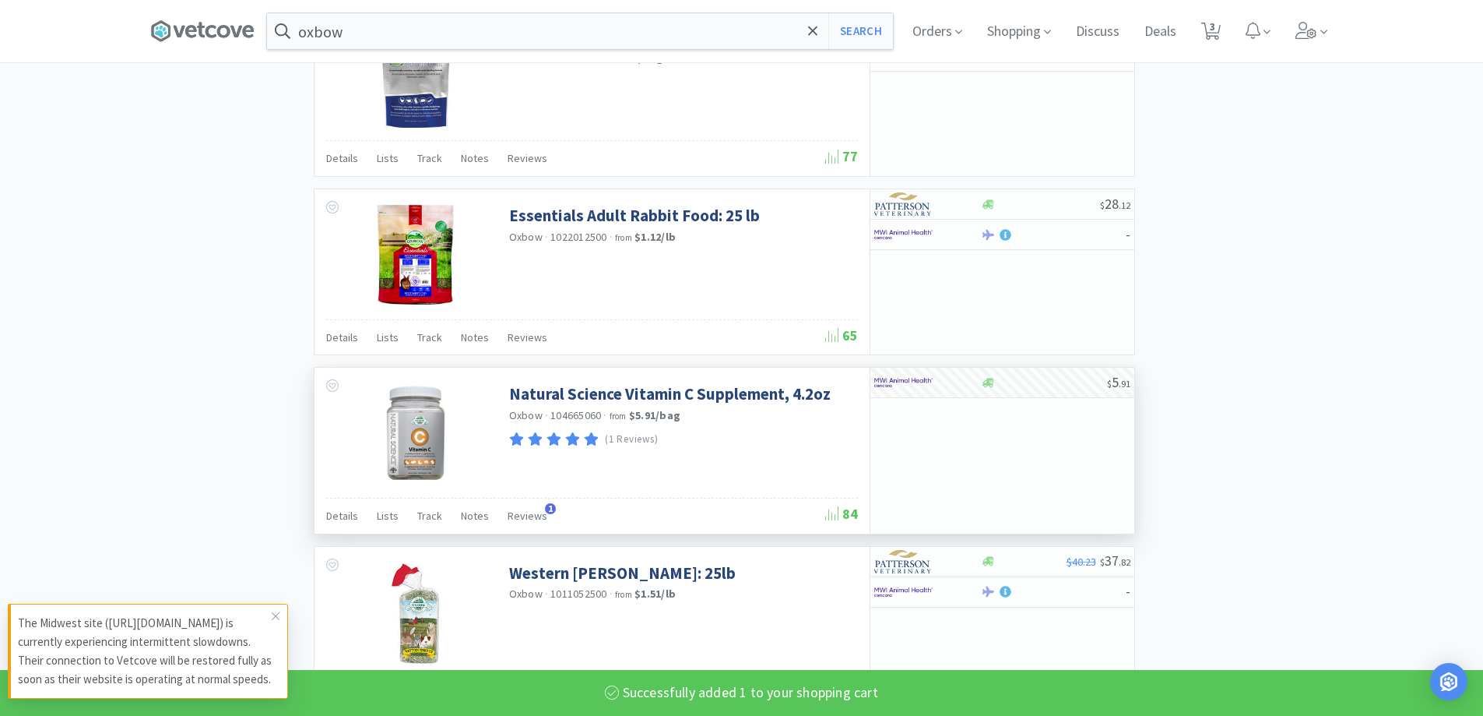
scroll to position [2244, 0]
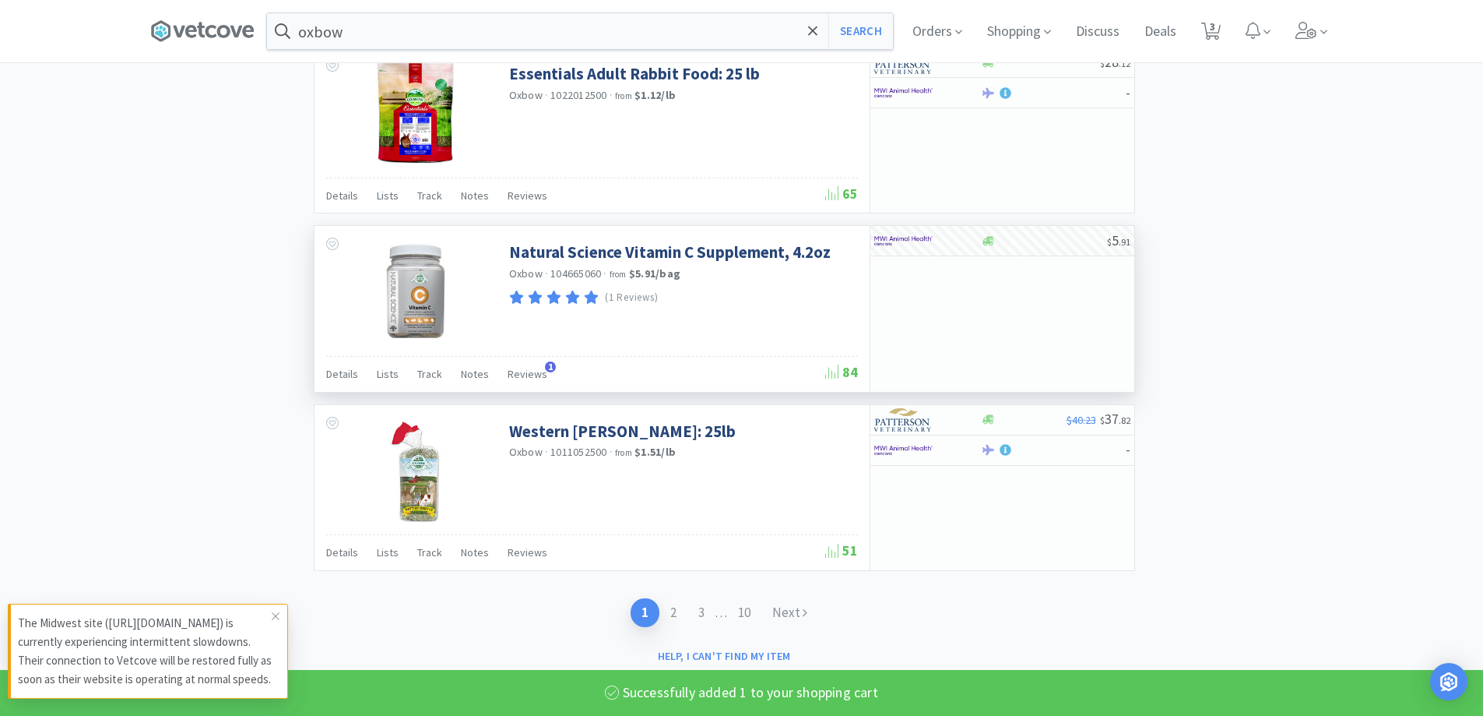
select select "1"
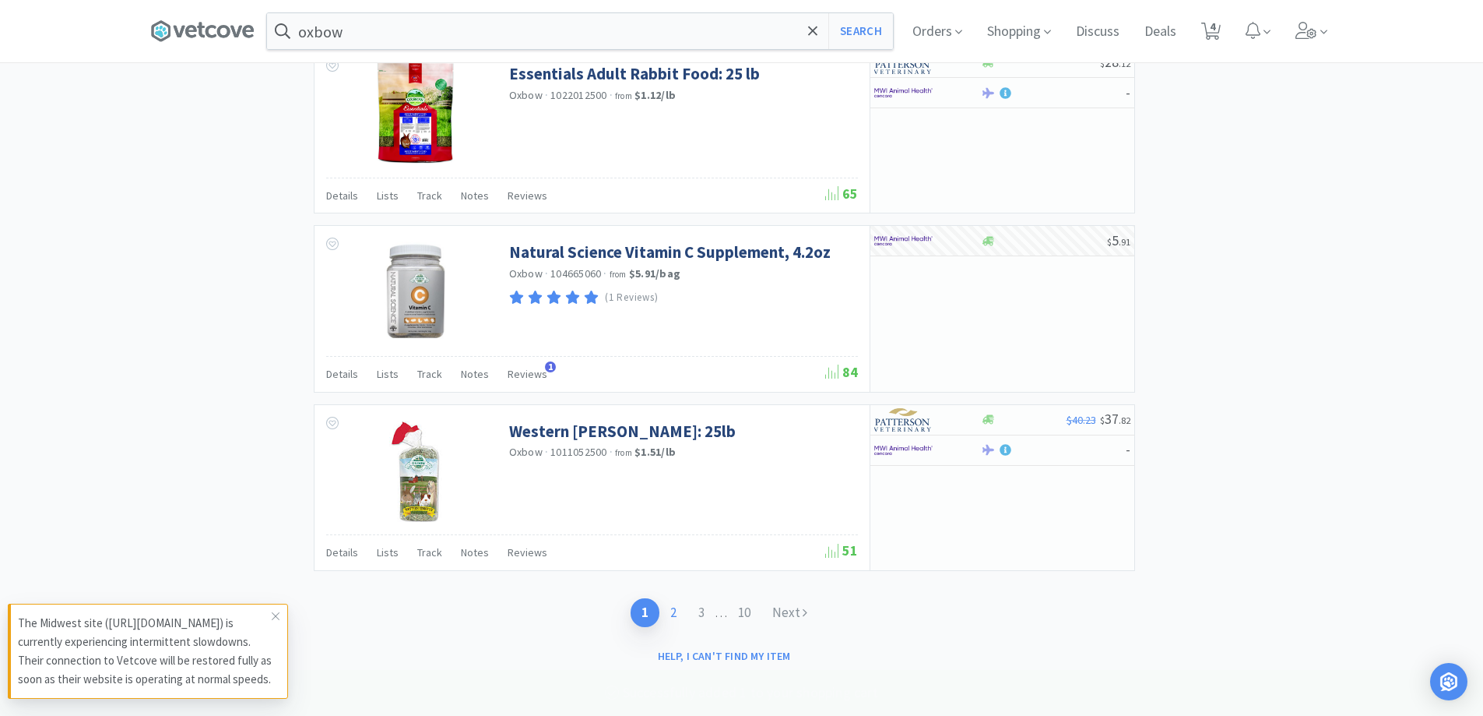
click at [670, 608] on link "2" at bounding box center [674, 612] width 28 height 29
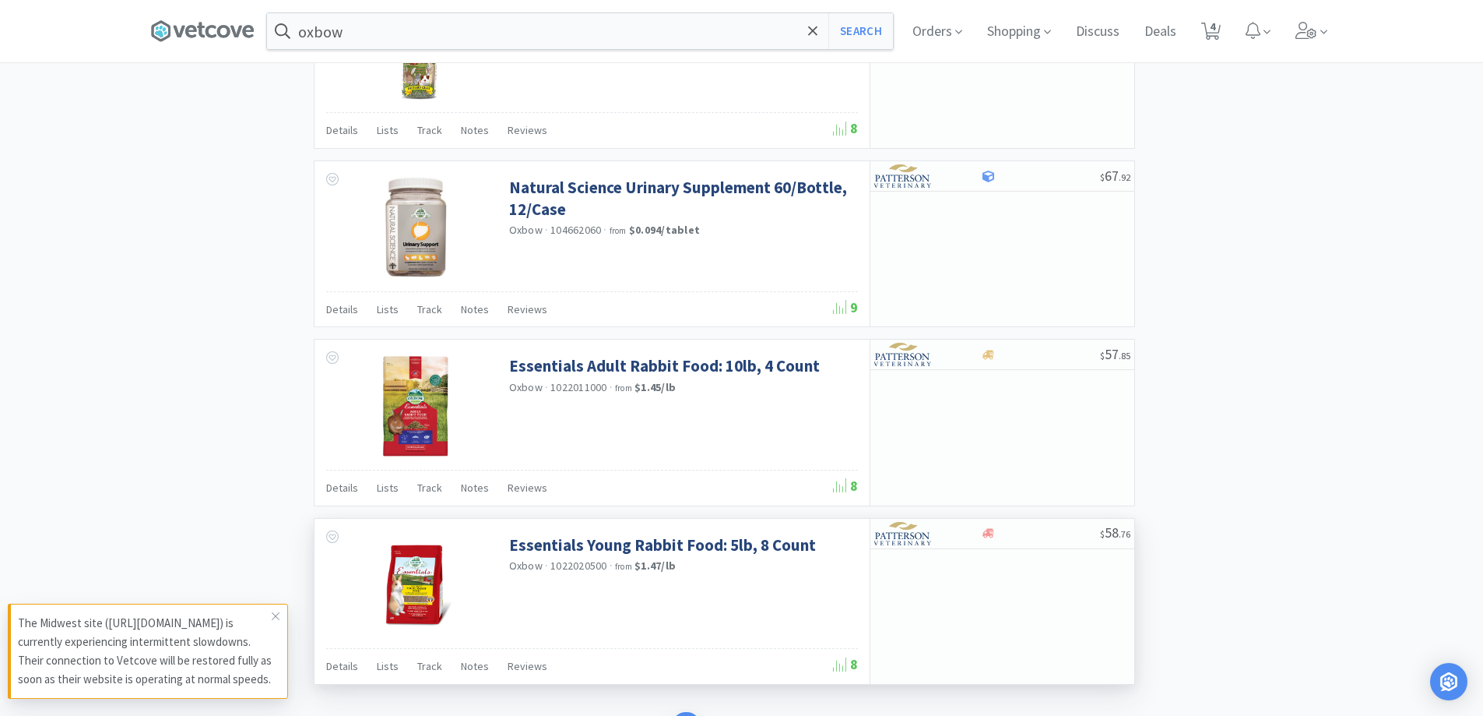
scroll to position [2244, 0]
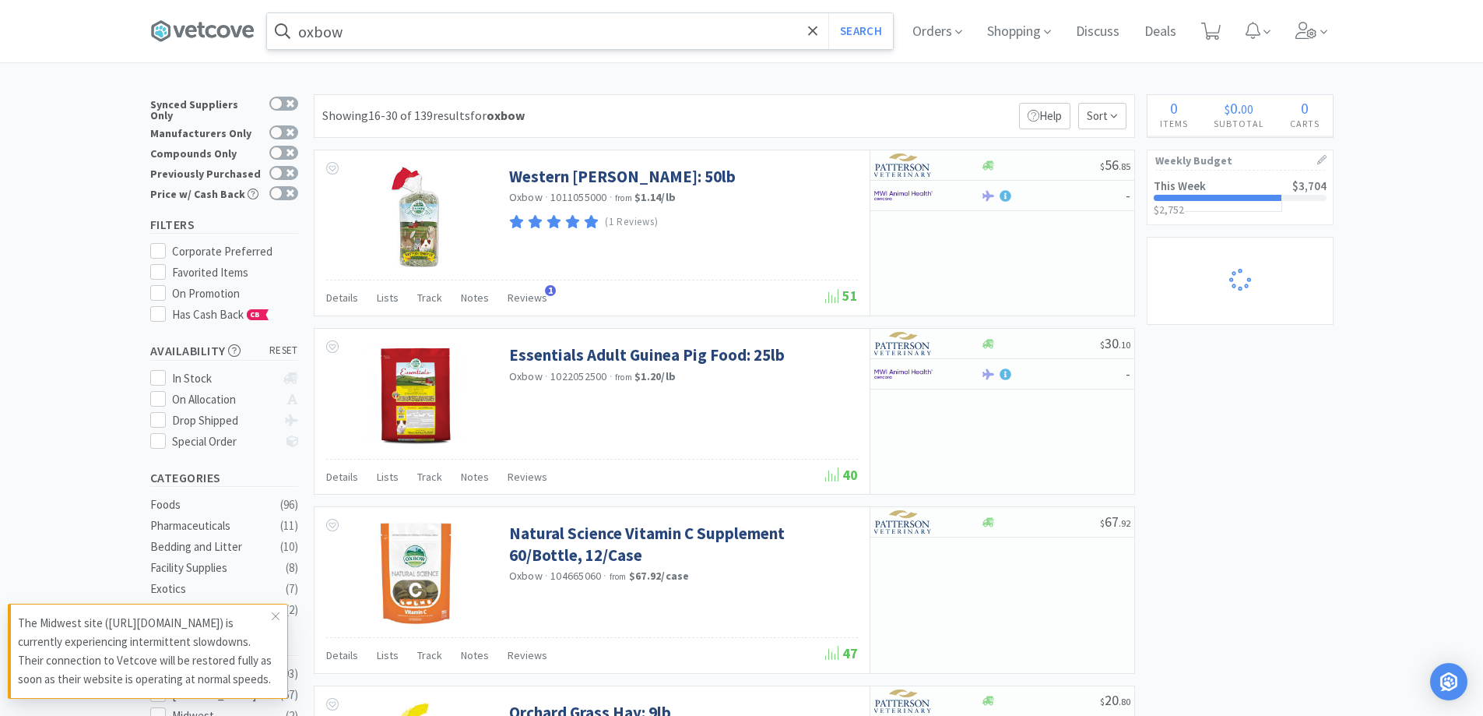
click at [377, 35] on input "oxbow" at bounding box center [580, 31] width 626 height 36
select select "3"
select select "1"
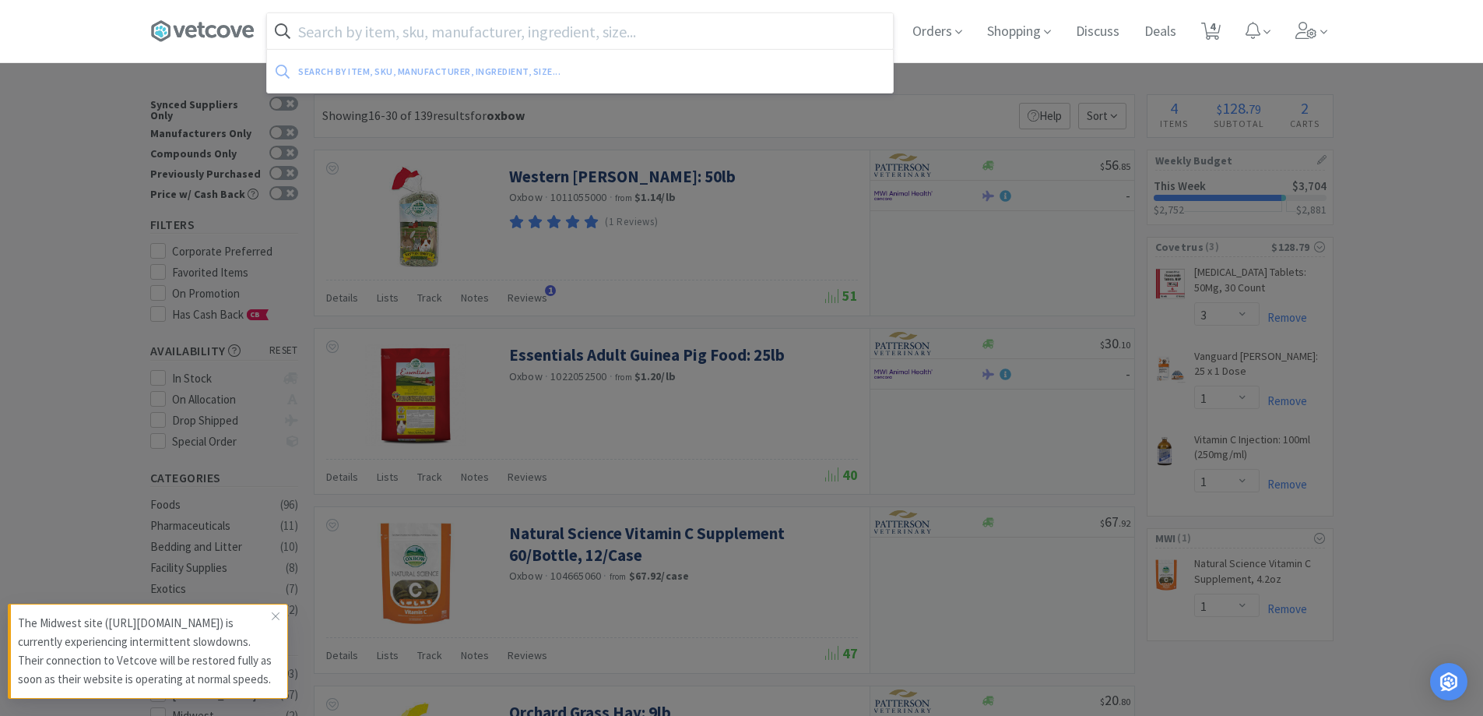
click at [1213, 385] on div at bounding box center [741, 358] width 1483 height 716
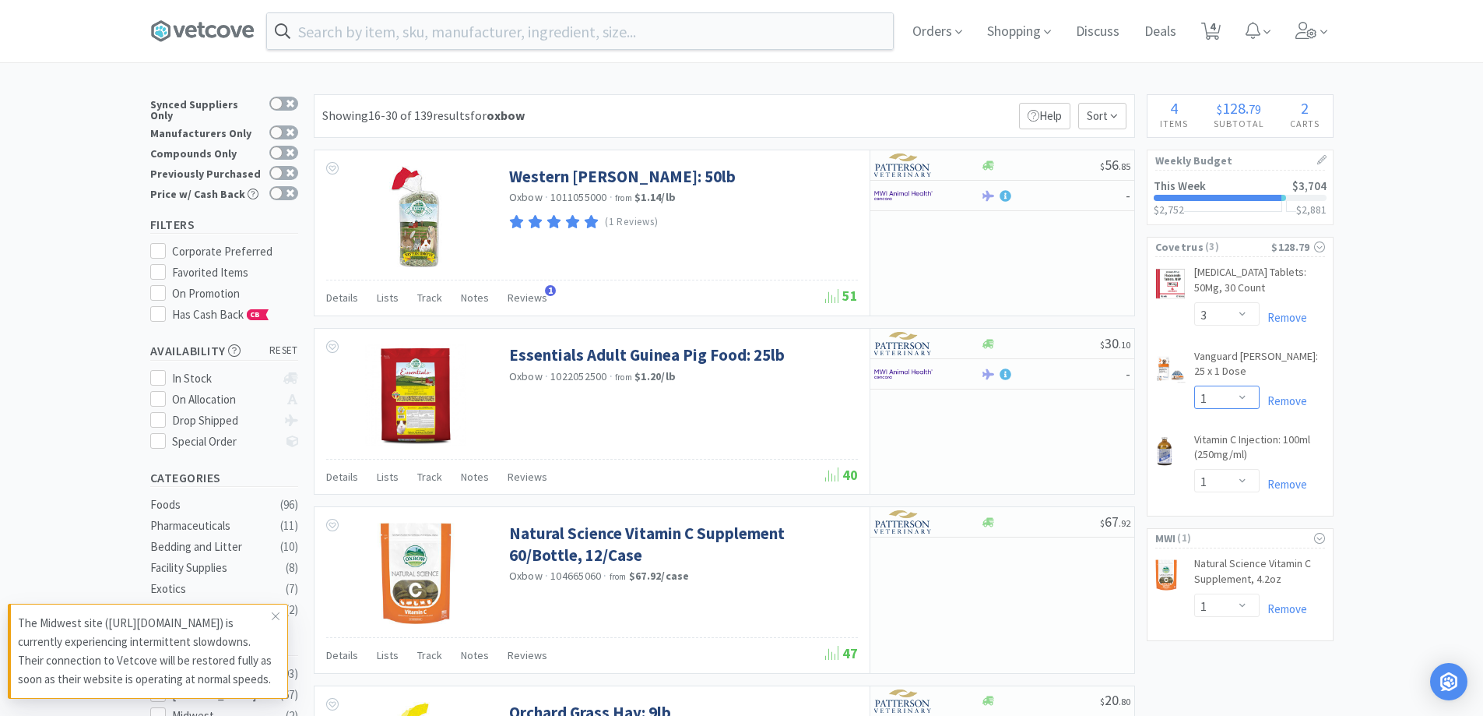
click at [1233, 385] on select "Enter Quantity 1 2 3 4 5 6 7 8 9 10 11 12 13 14 15 16 17 18 19 20 Enter Quantity" at bounding box center [1227, 396] width 65 height 23
click at [1195, 385] on select "Enter Quantity 1 2 3 4 5 6 7 8 9 10 11 12 13 14 15 16 17 18 19 20 Enter Quantity" at bounding box center [1227, 396] width 65 height 23
click at [471, 26] on input "text" at bounding box center [580, 31] width 626 height 36
select select "2"
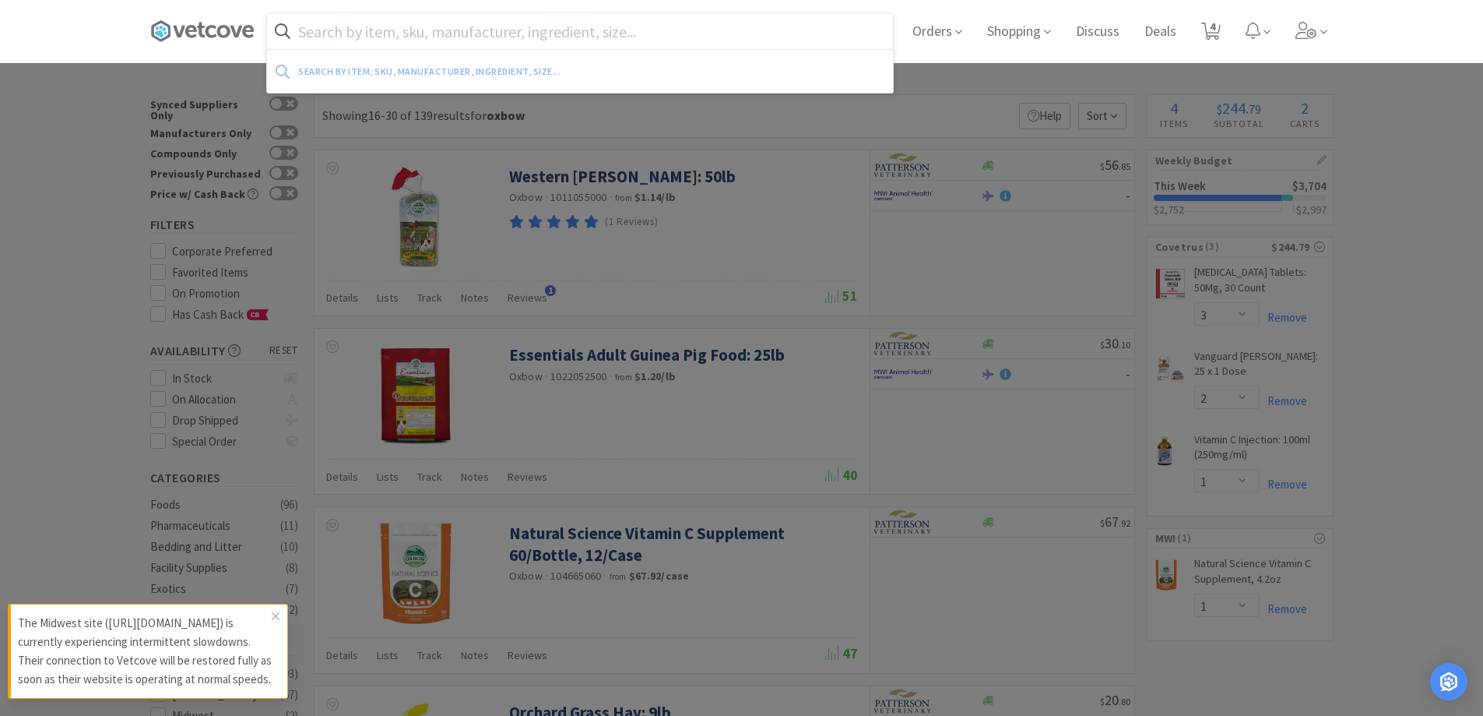
click at [86, 118] on div at bounding box center [741, 358] width 1483 height 716
click at [348, 39] on input "text" at bounding box center [580, 31] width 626 height 36
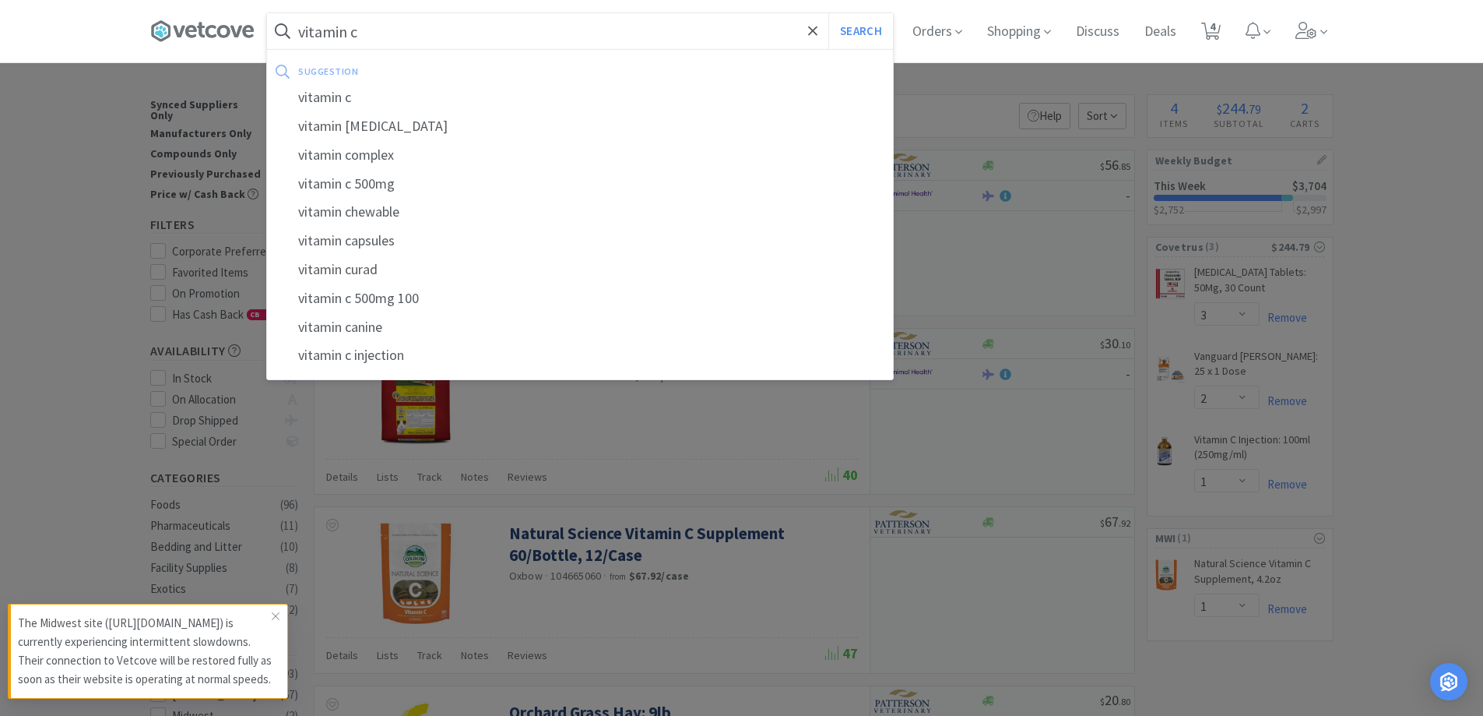
type input "vitamin c"
click at [829, 13] on button "Search" at bounding box center [861, 31] width 65 height 36
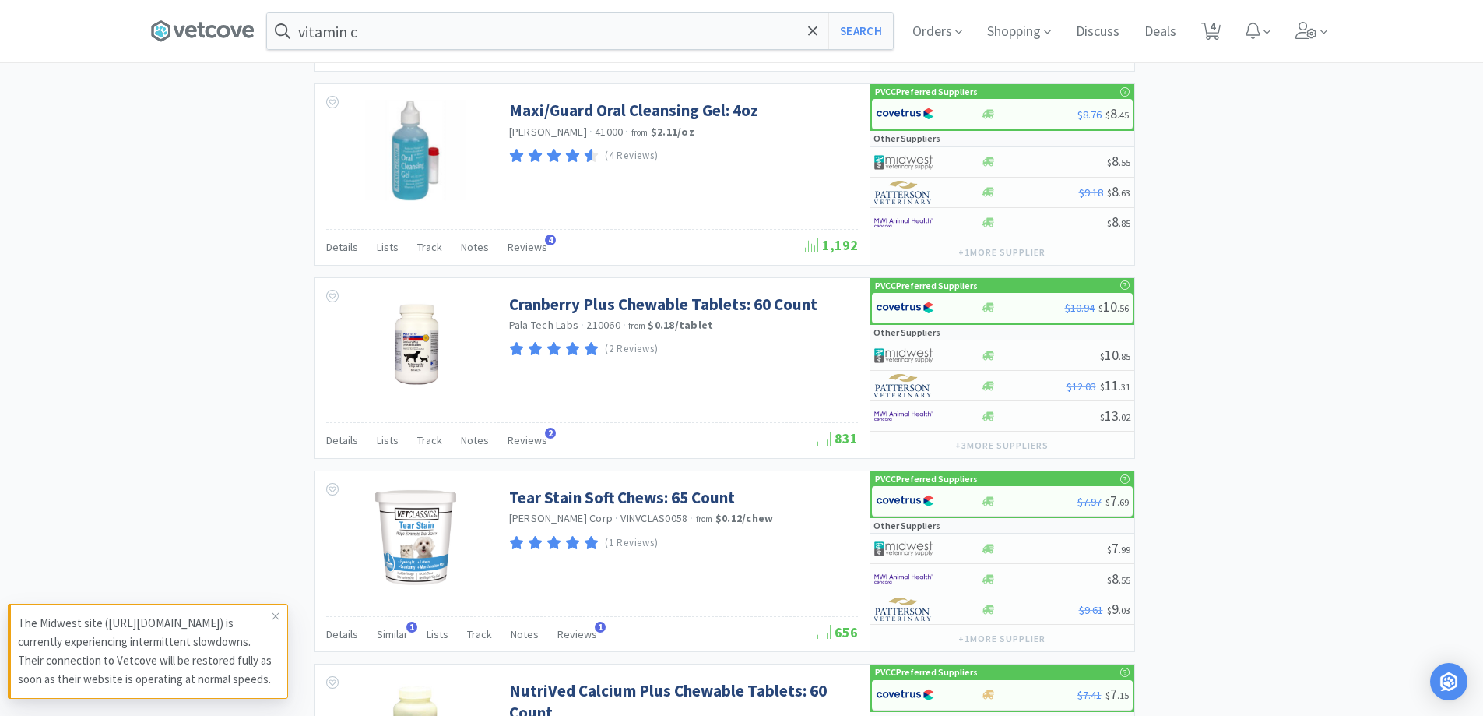
scroll to position [2196, 0]
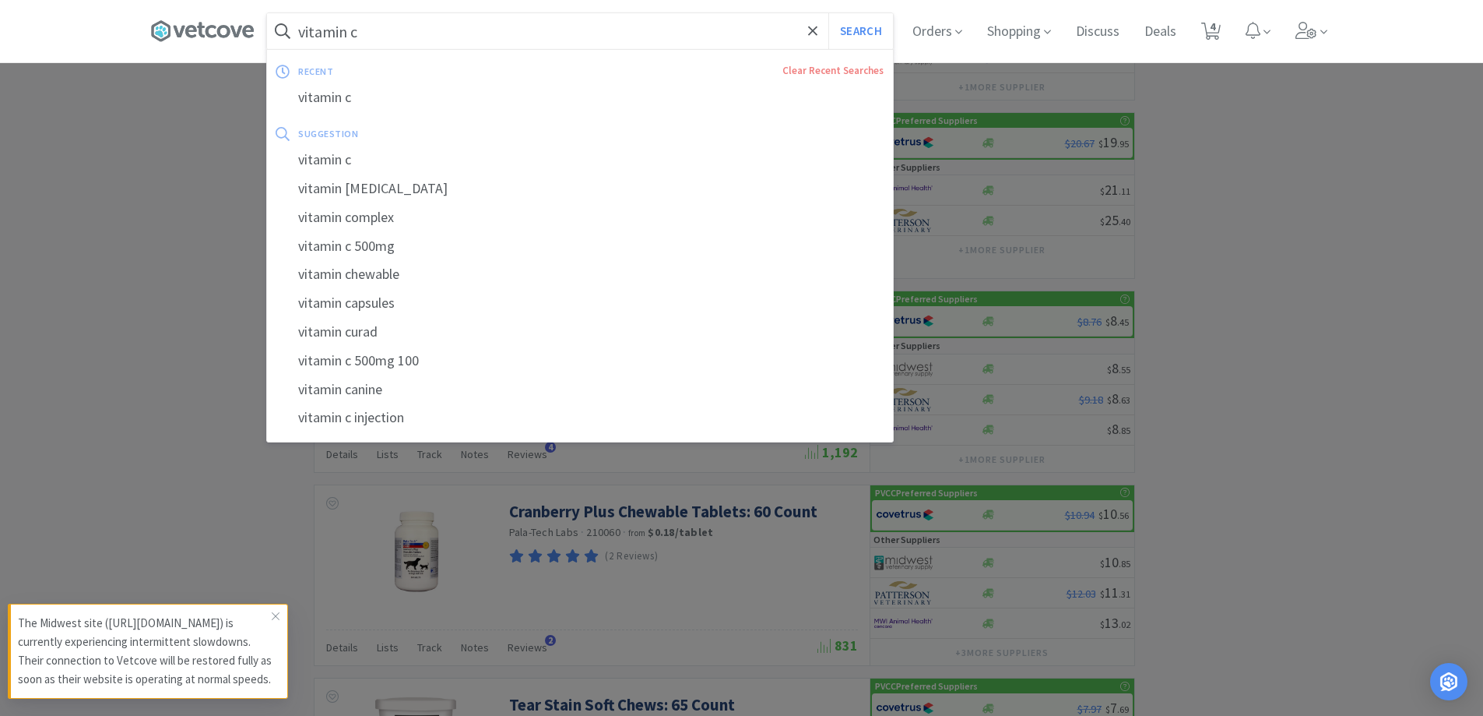
click at [391, 44] on input "vitamin c" at bounding box center [580, 31] width 626 height 36
